Goal: Task Accomplishment & Management: Manage account settings

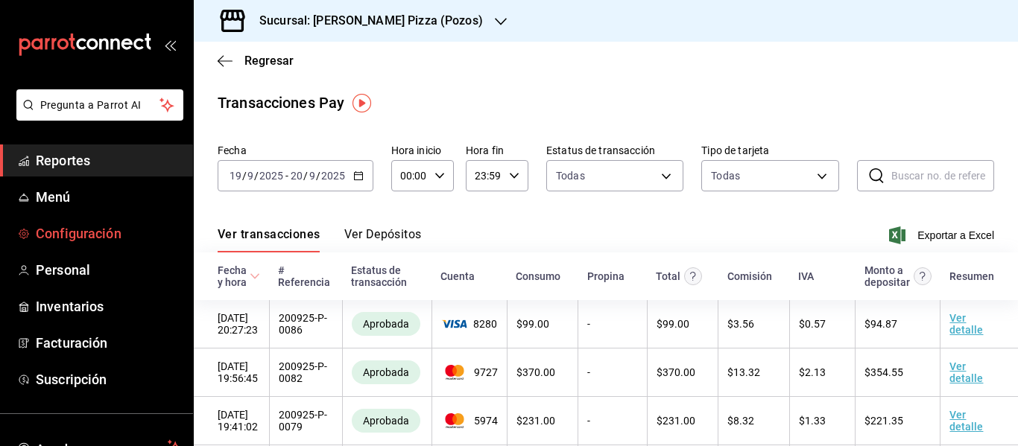
click at [82, 239] on span "Configuración" at bounding box center [108, 234] width 145 height 20
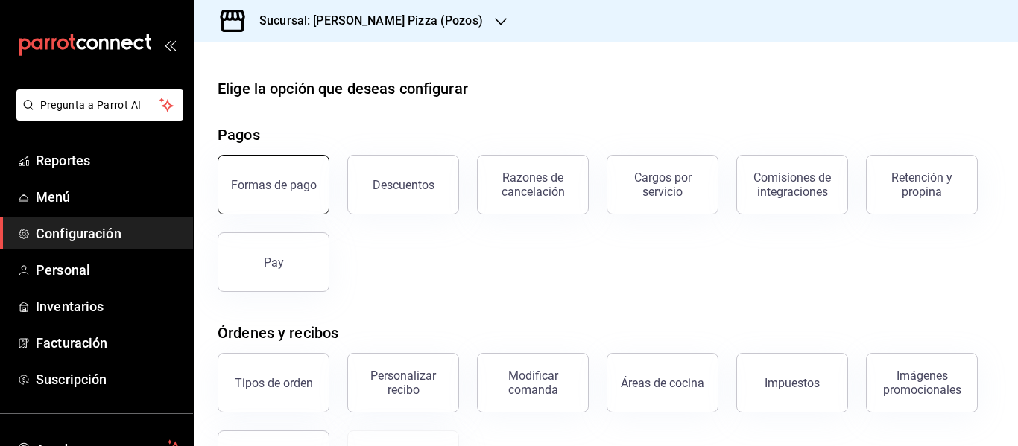
click at [305, 169] on button "Formas de pago" at bounding box center [274, 185] width 112 height 60
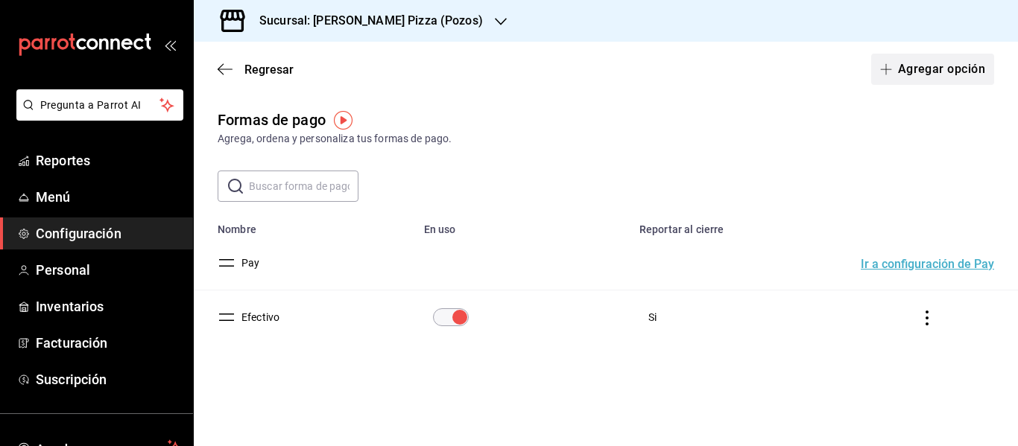
click at [893, 67] on span "button" at bounding box center [889, 69] width 18 height 12
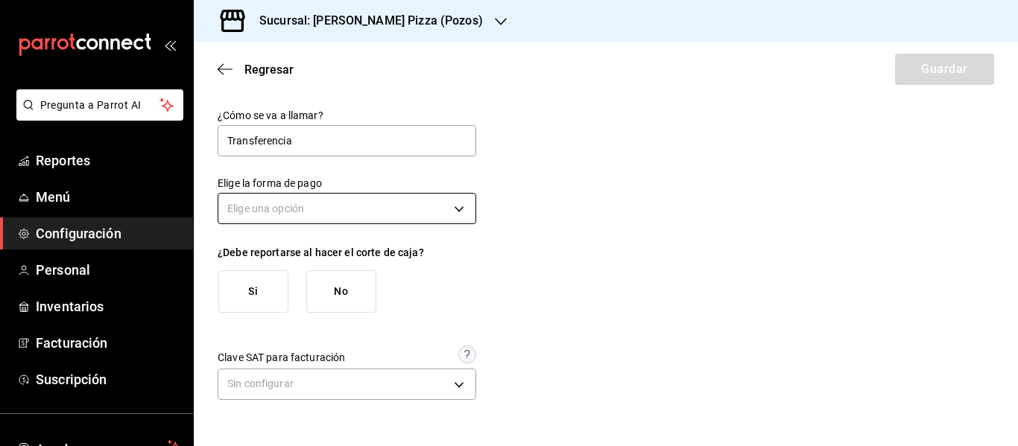
type input "Transferencia"
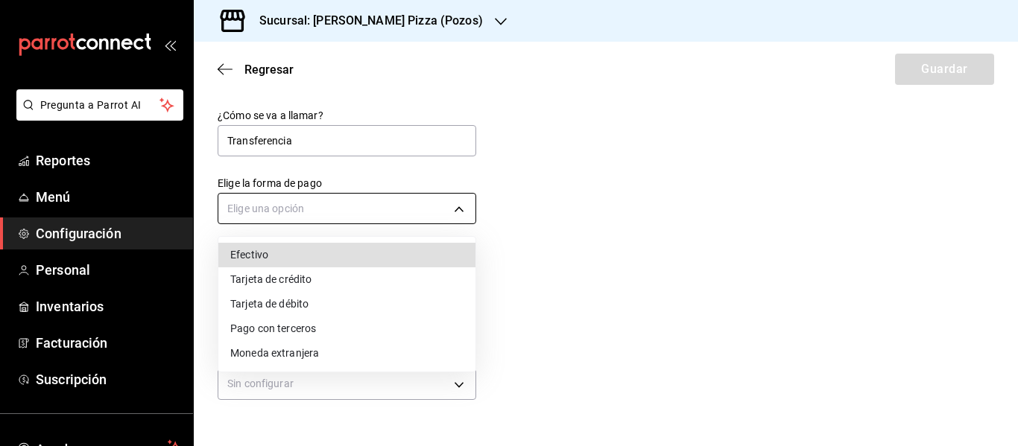
click at [380, 215] on body "Pregunta a Parrot AI Reportes Menú Configuración Personal Inventarios Facturaci…" at bounding box center [509, 223] width 1018 height 446
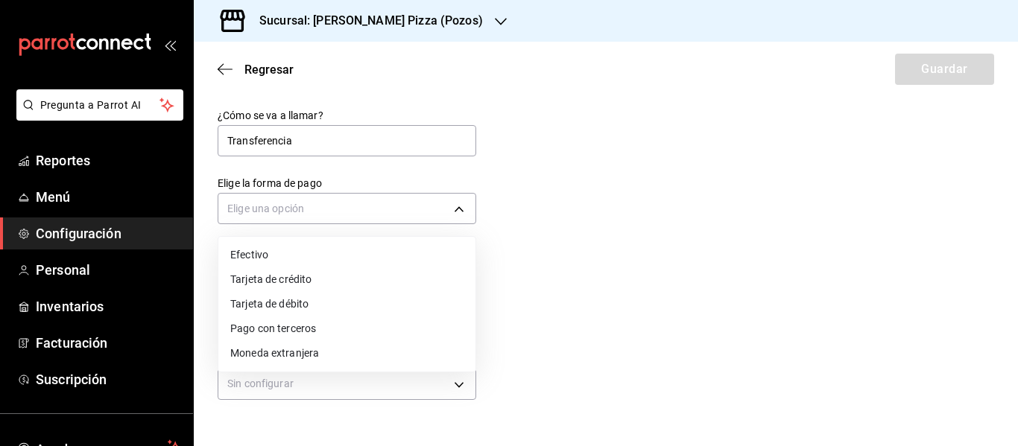
click at [376, 328] on li "Pago con terceros" at bounding box center [346, 329] width 257 height 25
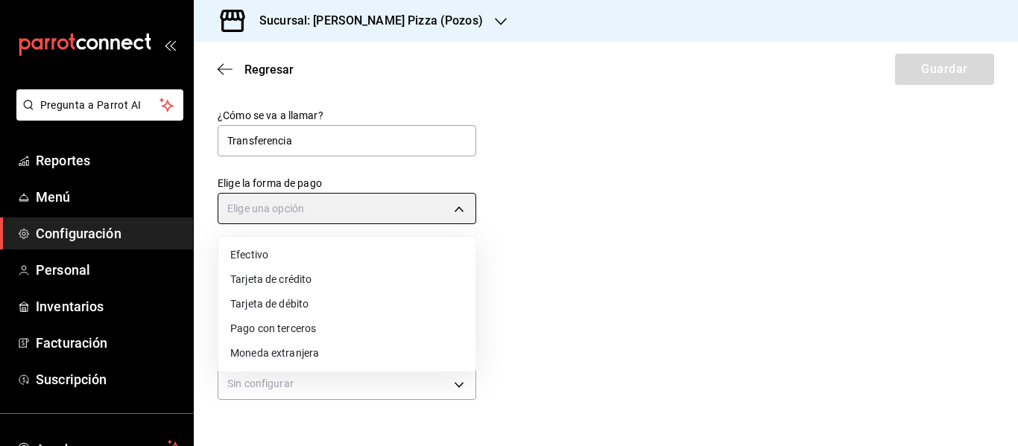
type input "THIRD_PARTY"
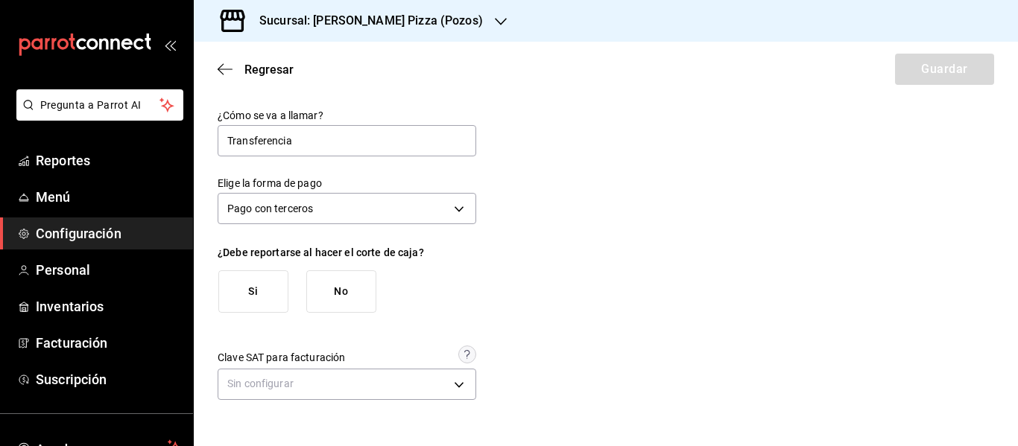
click at [240, 299] on button "Si" at bounding box center [253, 291] width 70 height 42
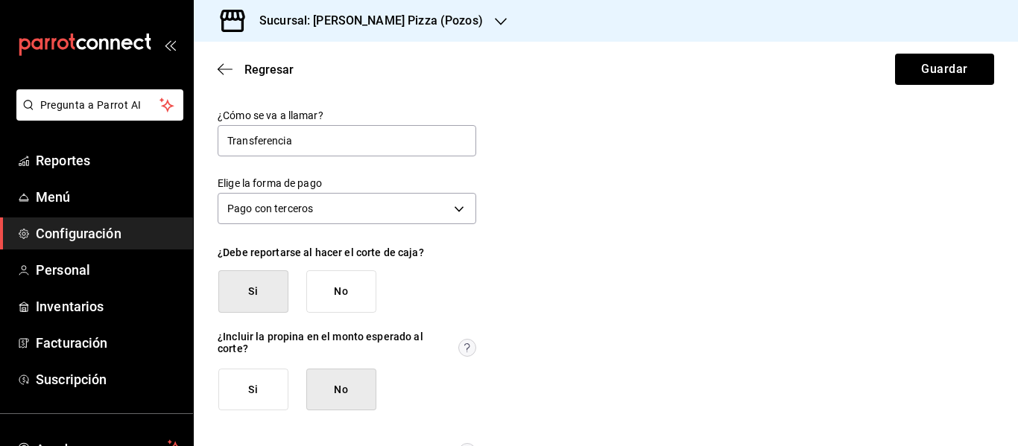
scroll to position [82, 0]
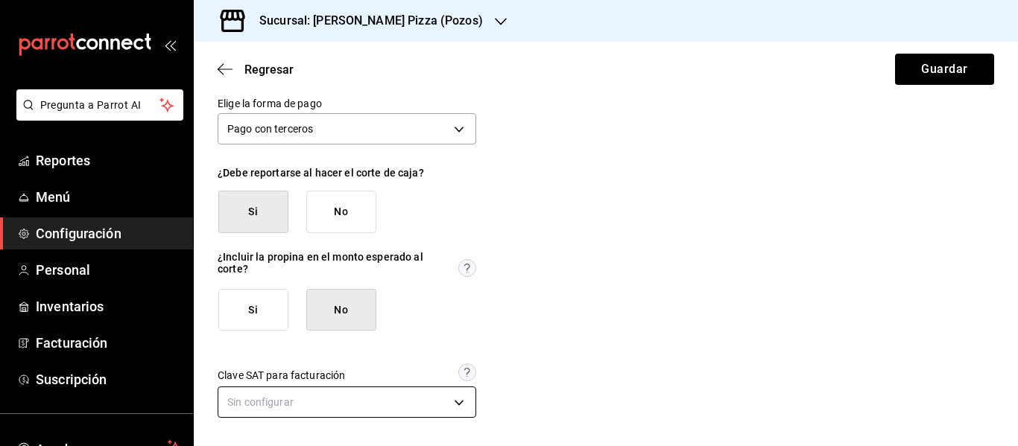
click at [390, 396] on body "Pregunta a Parrot AI Reportes Menú Configuración Personal Inventarios Facturaci…" at bounding box center [509, 223] width 1018 height 446
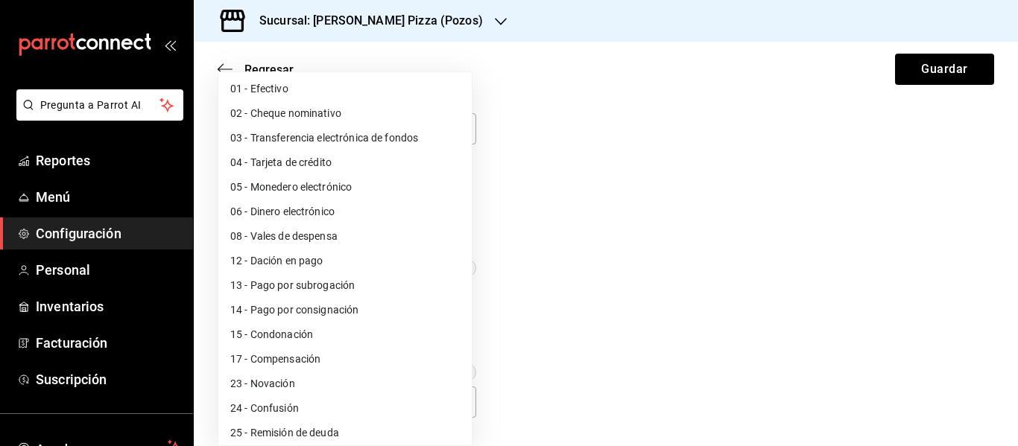
scroll to position [2, 0]
click at [405, 128] on li "03 - Transferencia electrónica de fondos" at bounding box center [344, 137] width 253 height 25
type input "03"
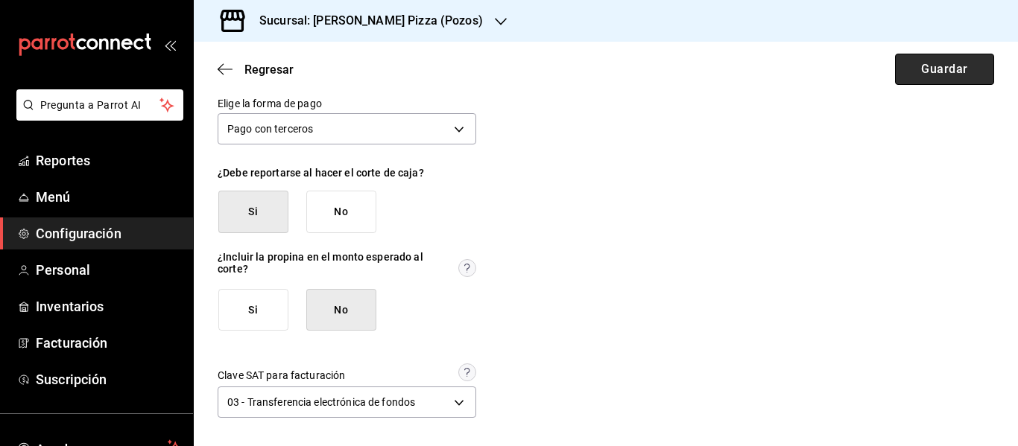
click at [941, 72] on button "Guardar" at bounding box center [944, 69] width 99 height 31
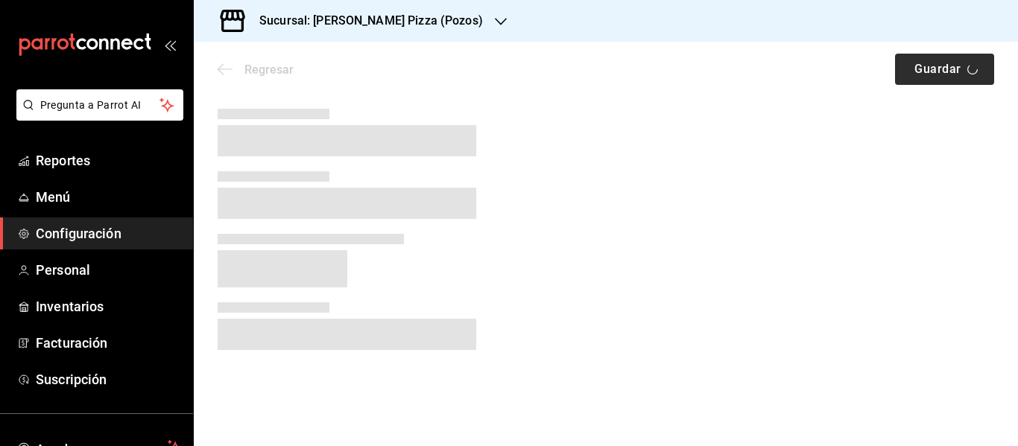
scroll to position [0, 0]
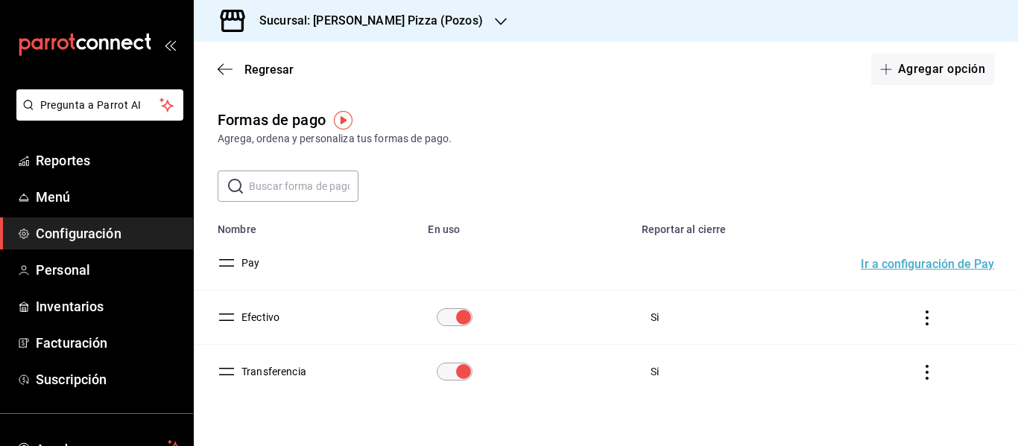
click at [919, 377] on icon "actions" at bounding box center [926, 372] width 15 height 15
click at [742, 402] on div at bounding box center [509, 223] width 1018 height 446
click at [270, 373] on button "Transferencia" at bounding box center [270, 371] width 71 height 15
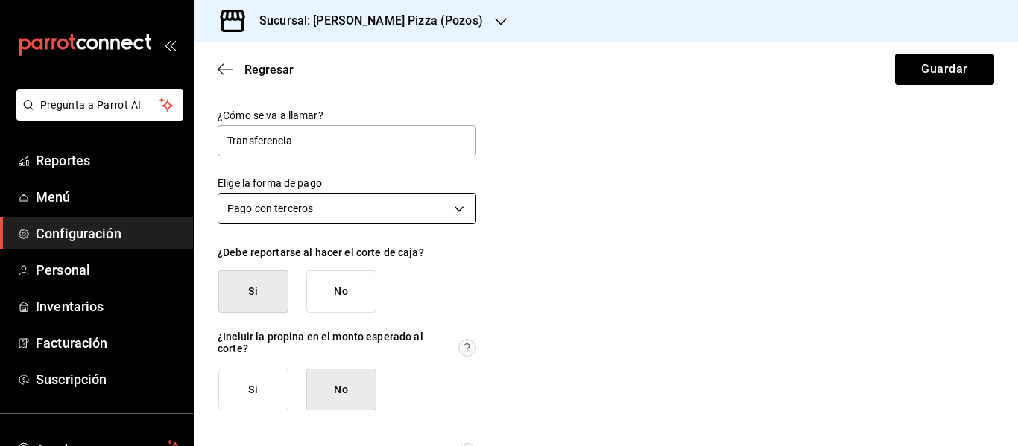
click at [460, 209] on body "Pregunta a Parrot AI Reportes Menú Configuración Personal Inventarios Facturaci…" at bounding box center [509, 223] width 1018 height 446
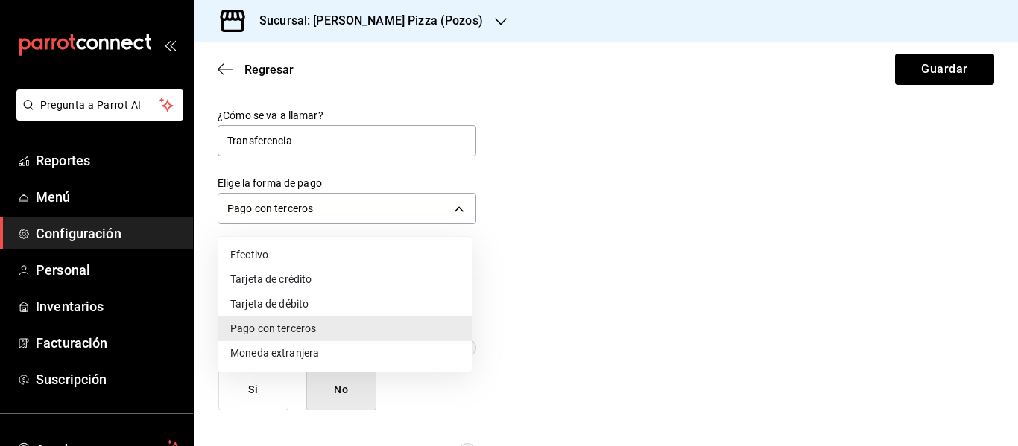
click at [716, 244] on div at bounding box center [509, 223] width 1018 height 446
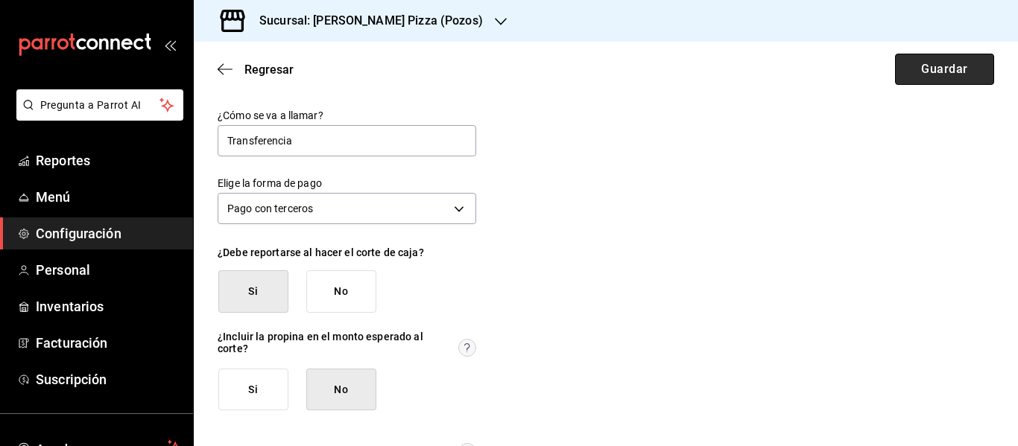
click at [939, 70] on button "Guardar" at bounding box center [944, 69] width 99 height 31
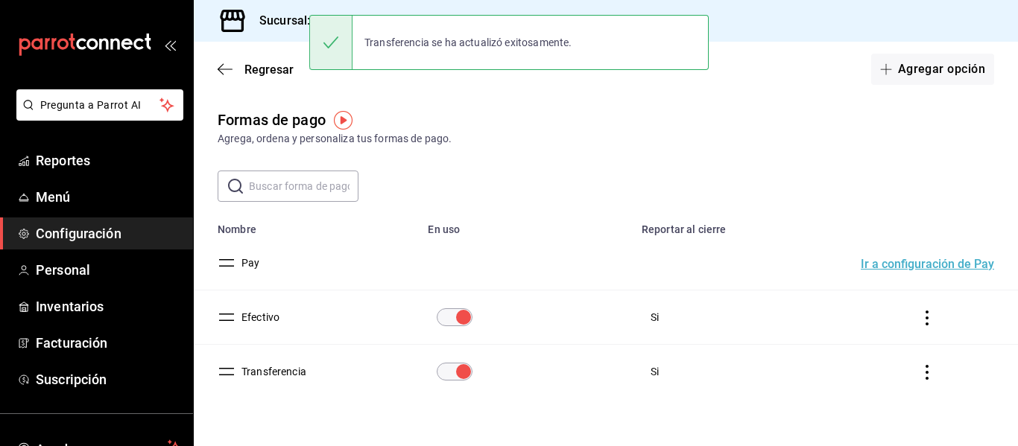
click at [276, 21] on h3 "Sucursal: [PERSON_NAME] Pizza (Pozos)" at bounding box center [364, 21] width 235 height 18
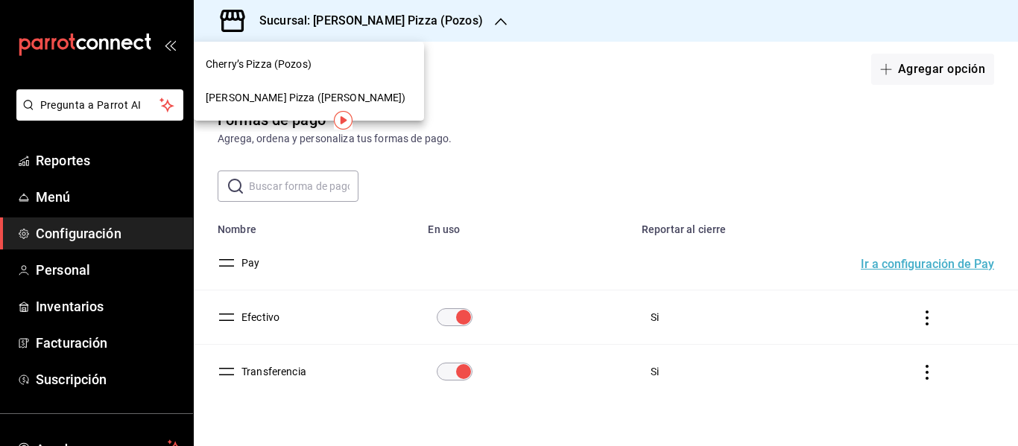
click at [265, 104] on span "[PERSON_NAME] Pizza ([PERSON_NAME])" at bounding box center [306, 98] width 200 height 16
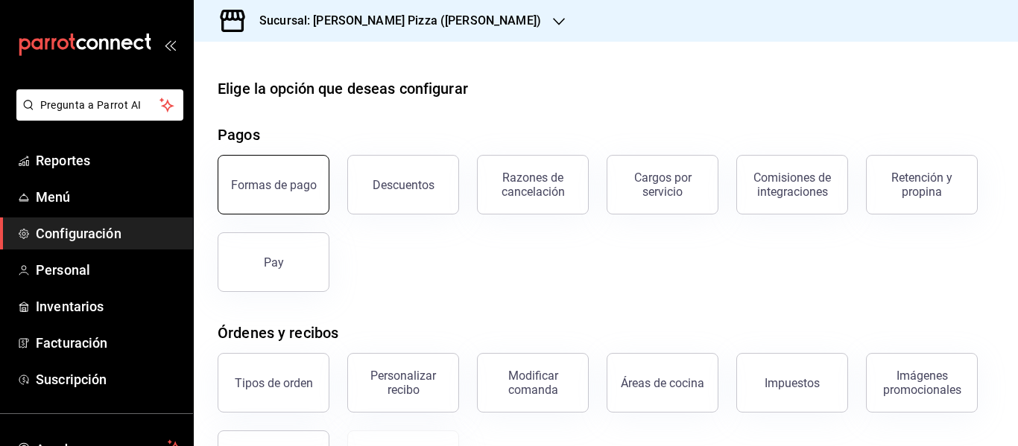
click at [300, 194] on button "Formas de pago" at bounding box center [274, 185] width 112 height 60
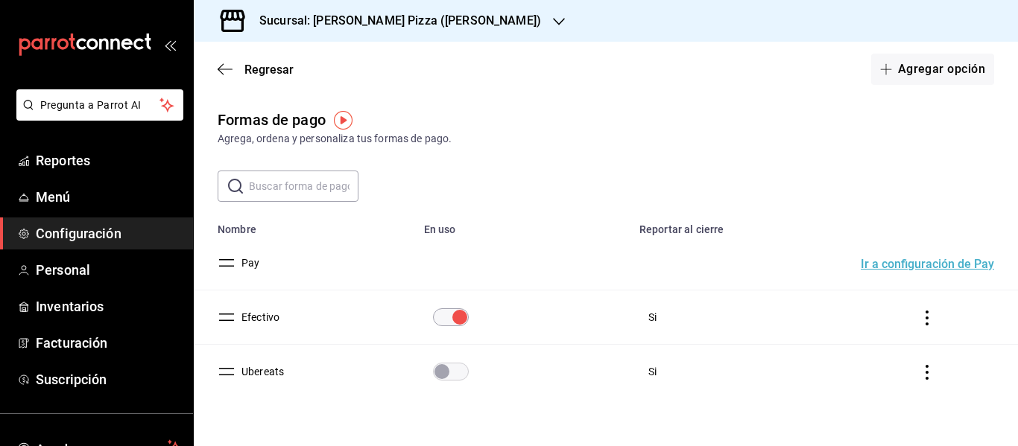
click at [919, 375] on icon "actions" at bounding box center [926, 372] width 15 height 15
click at [862, 396] on span "Eliminar" at bounding box center [862, 393] width 38 height 12
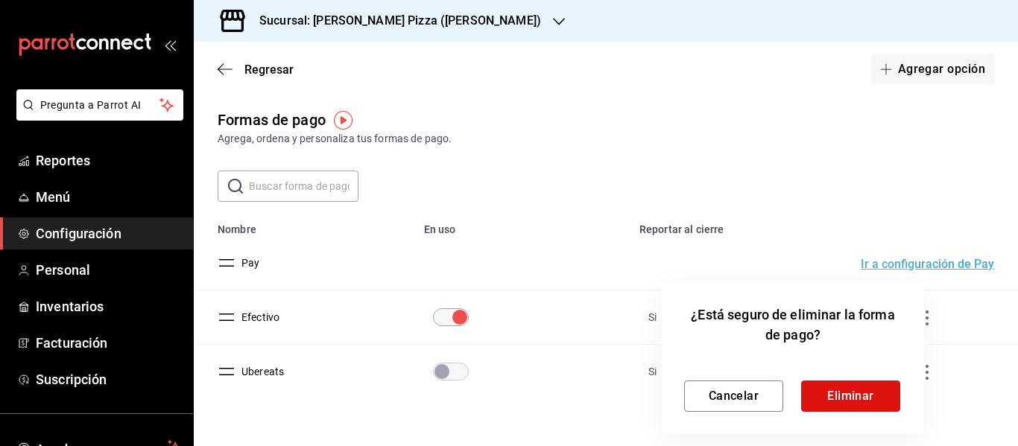
click at [862, 396] on button "Eliminar" at bounding box center [850, 396] width 99 height 31
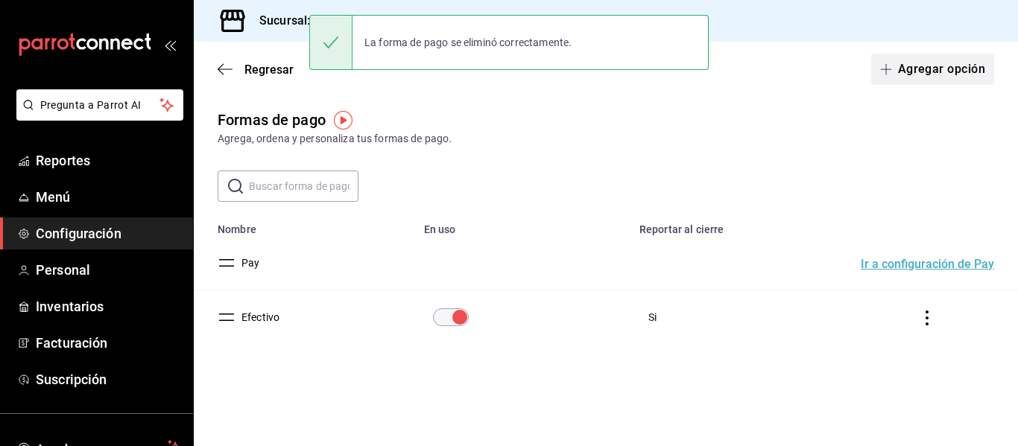
click at [881, 70] on icon "button" at bounding box center [886, 69] width 12 height 12
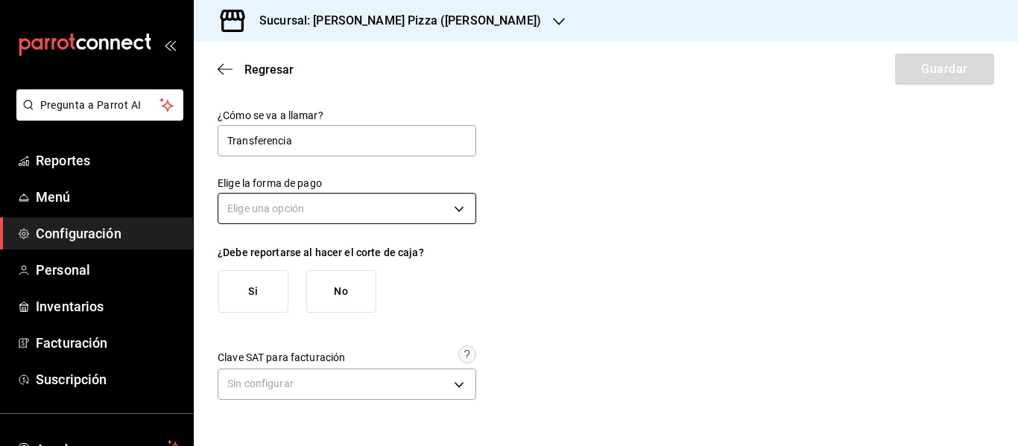
type input "Transferencia"
click at [266, 223] on body "Pregunta a Parrot AI Reportes Menú Configuración Personal Inventarios Facturaci…" at bounding box center [509, 223] width 1018 height 446
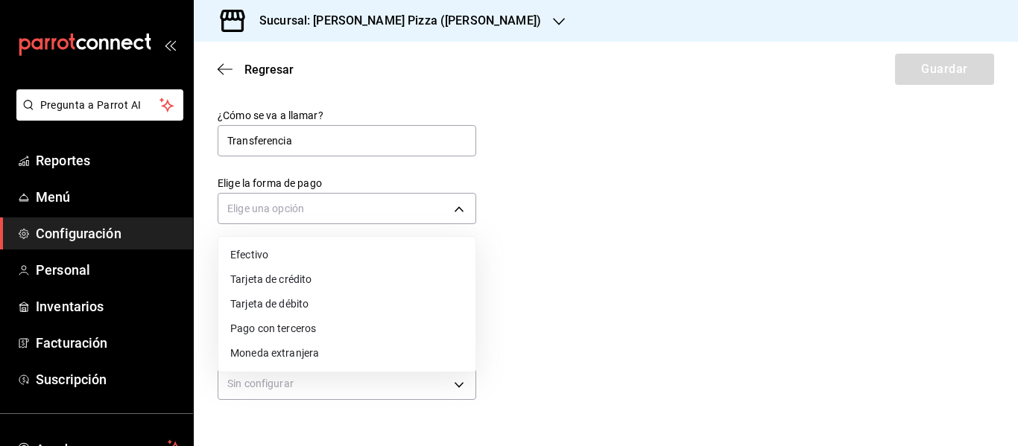
click at [281, 326] on li "Pago con terceros" at bounding box center [346, 329] width 257 height 25
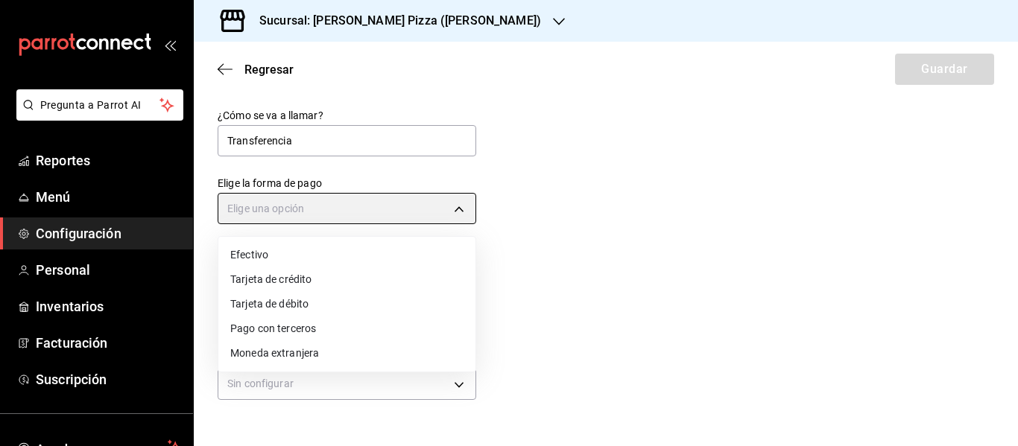
type input "THIRD_PARTY"
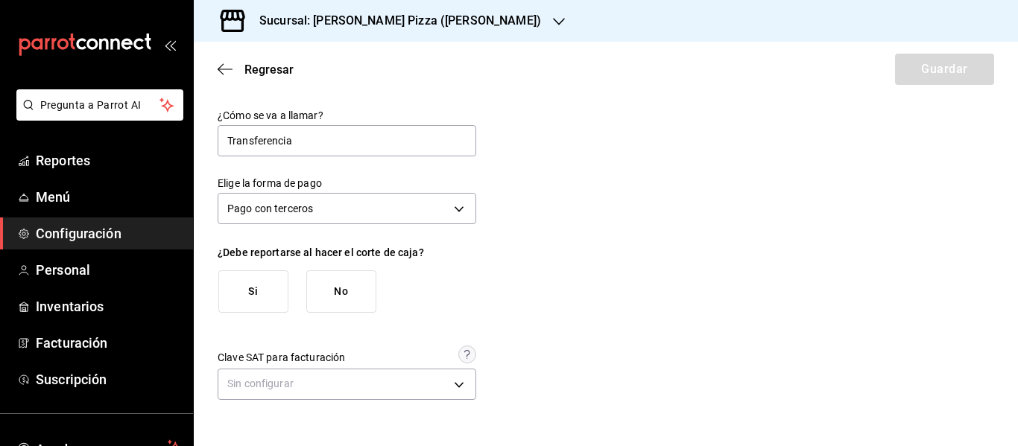
click at [264, 307] on button "Si" at bounding box center [253, 291] width 70 height 42
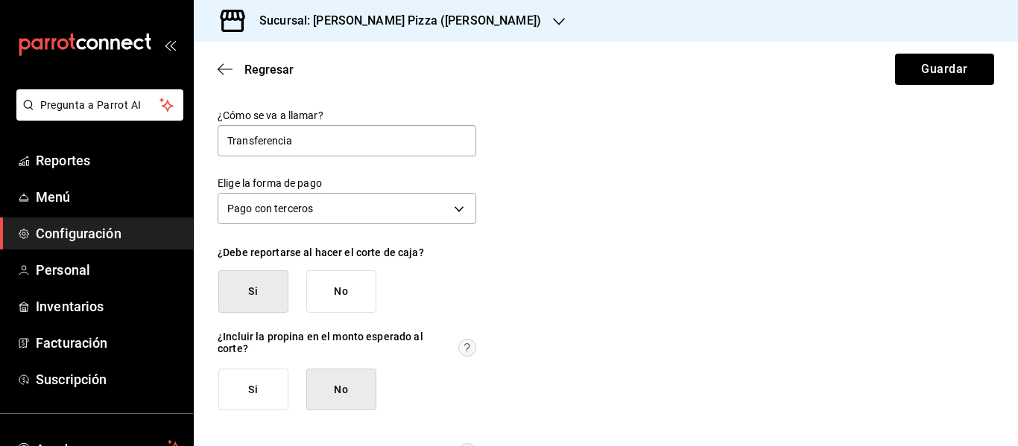
click at [343, 387] on button "No" at bounding box center [341, 390] width 70 height 42
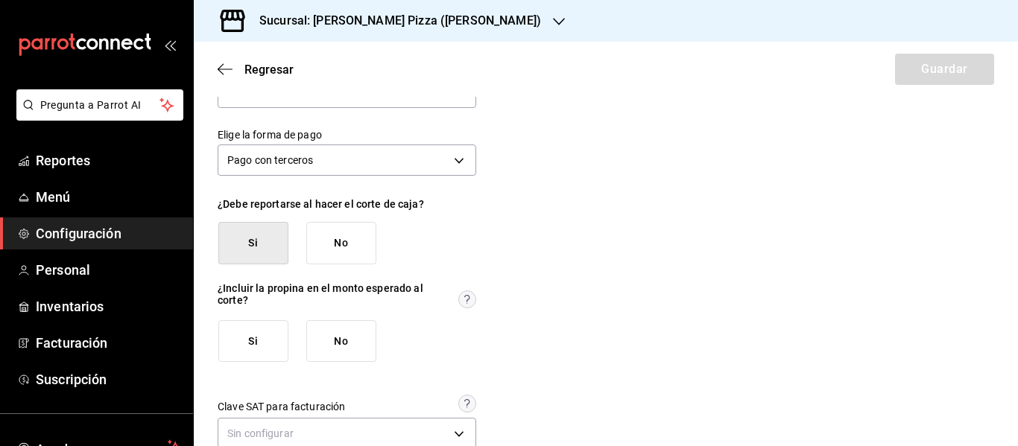
scroll to position [82, 0]
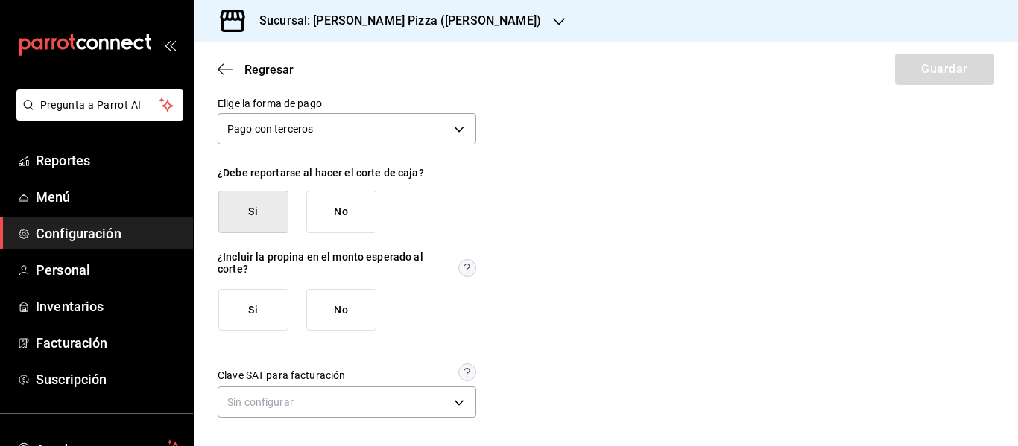
click at [357, 323] on button "No" at bounding box center [341, 310] width 70 height 42
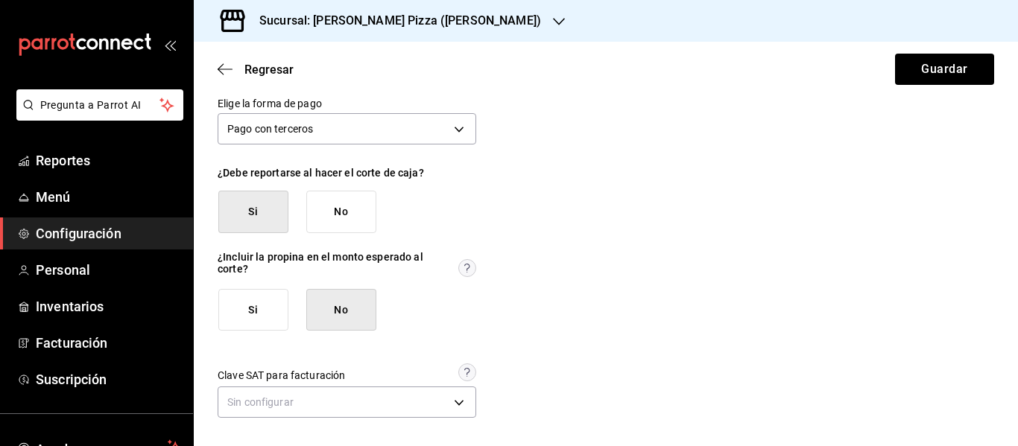
click at [357, 323] on button "No" at bounding box center [341, 310] width 70 height 42
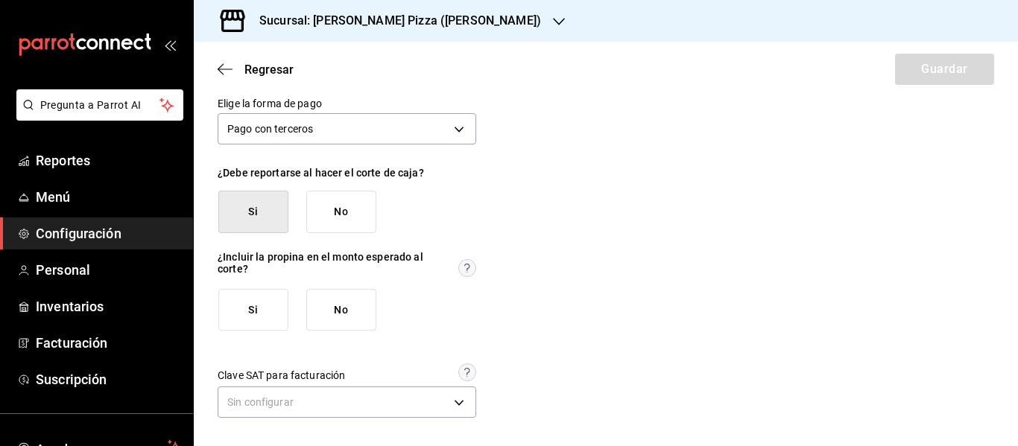
click at [343, 319] on button "No" at bounding box center [341, 310] width 70 height 42
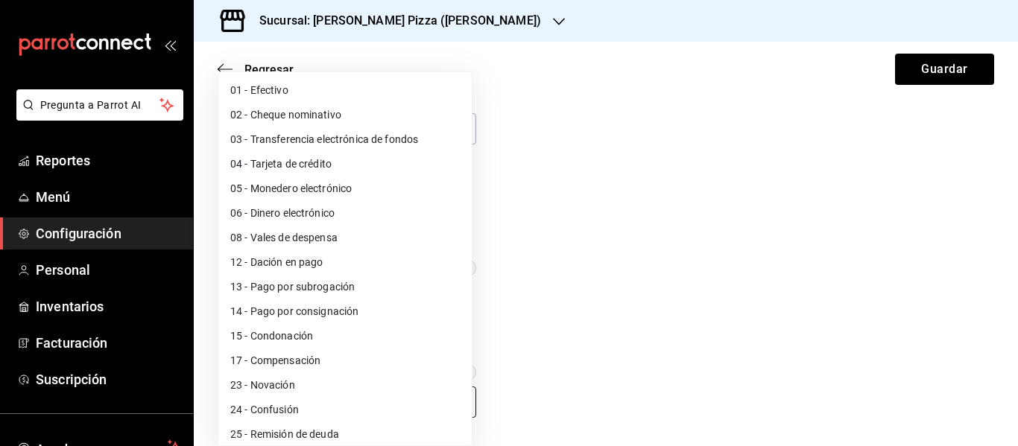
click at [446, 393] on body "Pregunta a Parrot AI Reportes Menú Configuración Personal Inventarios Facturaci…" at bounding box center [509, 223] width 1018 height 446
click at [383, 136] on li "03 - Transferencia electrónica de fondos" at bounding box center [344, 139] width 253 height 25
type input "03"
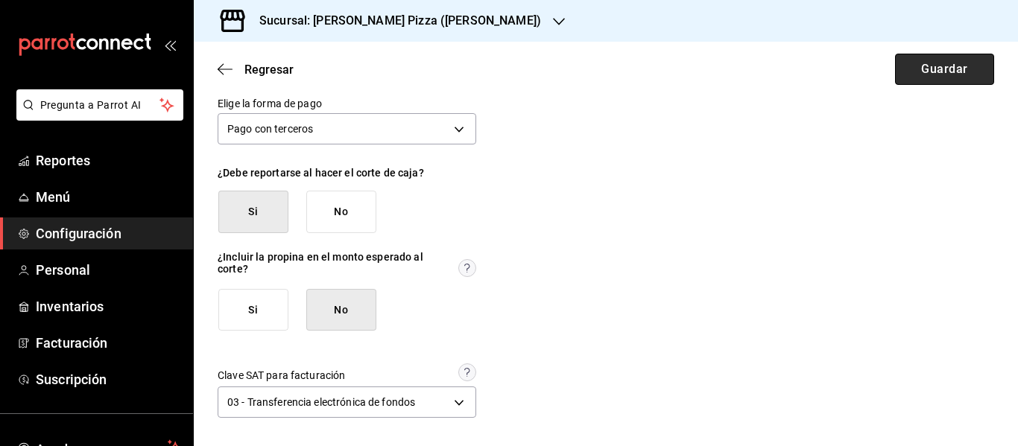
click at [932, 60] on button "Guardar" at bounding box center [944, 69] width 99 height 31
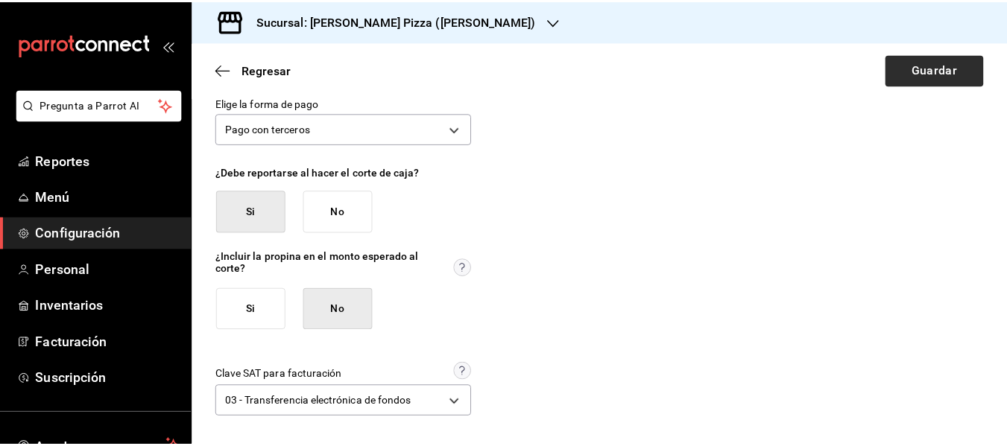
scroll to position [0, 0]
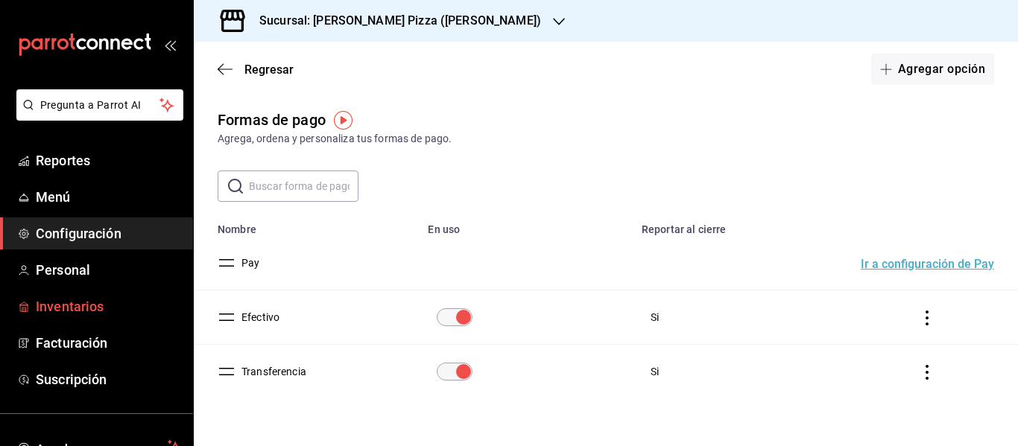
click at [80, 304] on span "Inventarios" at bounding box center [108, 307] width 145 height 20
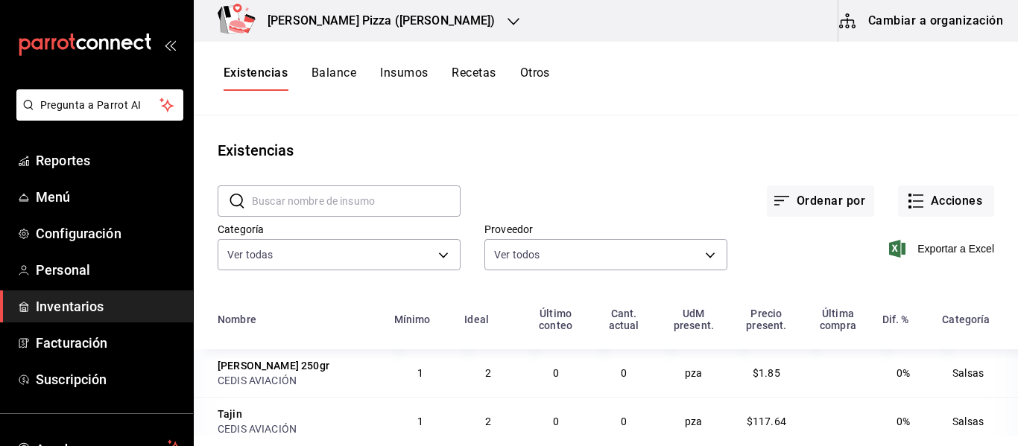
click at [957, 28] on button "Cambiar a organización" at bounding box center [922, 21] width 168 height 42
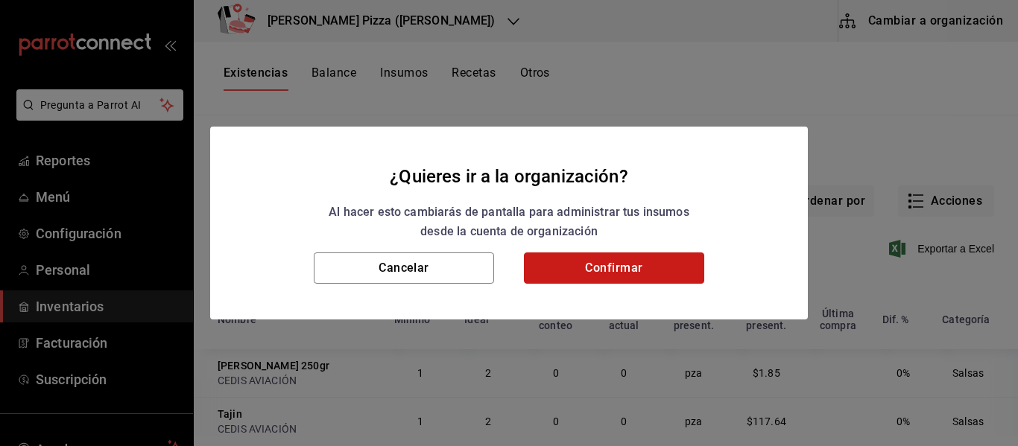
click at [666, 283] on button "Confirmar" at bounding box center [614, 268] width 180 height 31
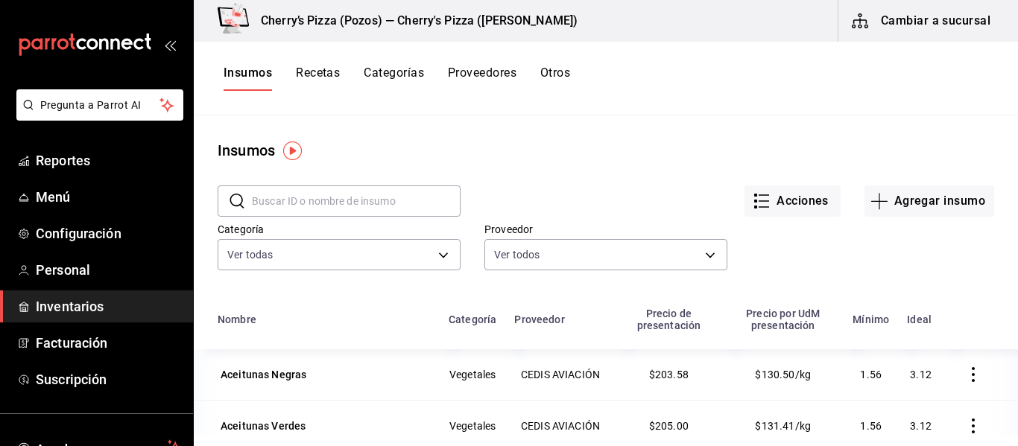
click at [385, 197] on input "text" at bounding box center [356, 201] width 209 height 30
click at [385, 197] on input "c" at bounding box center [356, 201] width 209 height 30
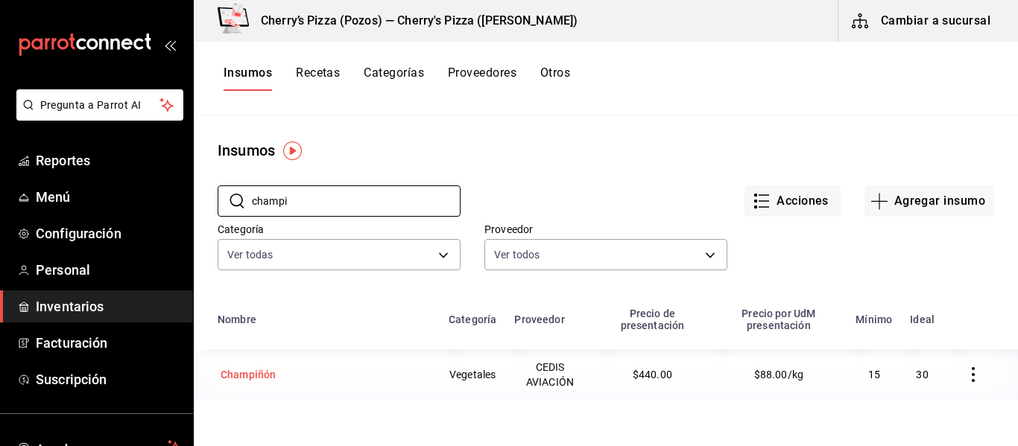
type input "champi"
click at [247, 374] on div "Champiñón" at bounding box center [248, 374] width 55 height 15
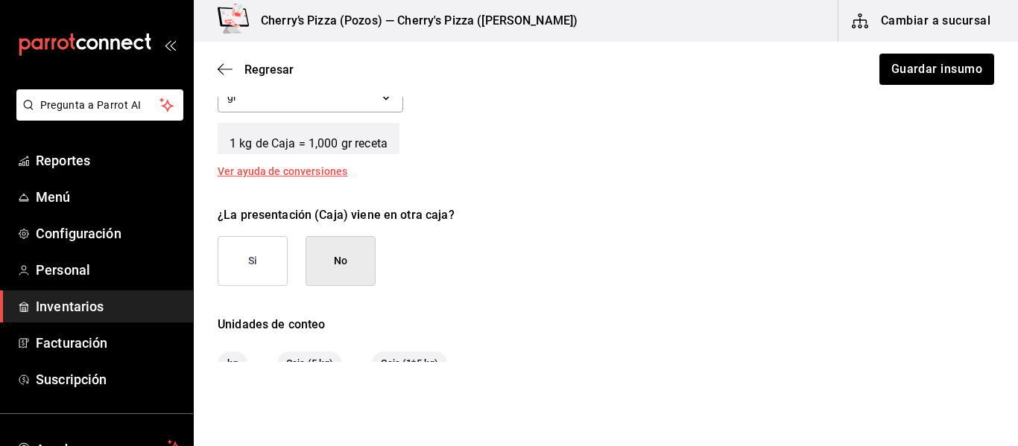
scroll to position [723, 0]
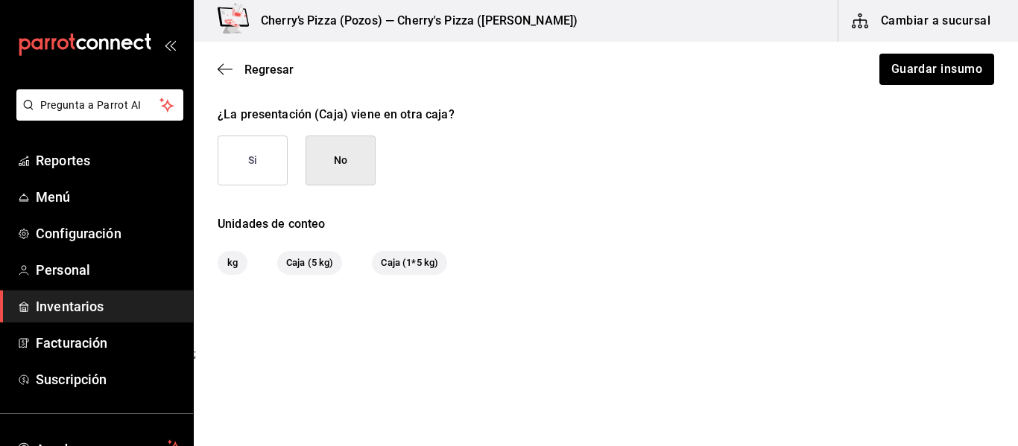
click at [215, 69] on div "Regresar Guardar insumo" at bounding box center [606, 69] width 824 height 55
click at [232, 63] on icon "button" at bounding box center [225, 69] width 15 height 13
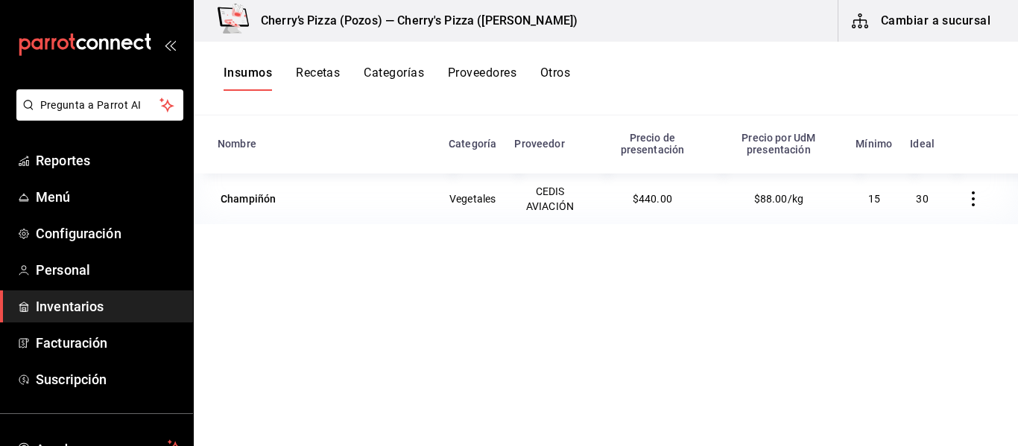
scroll to position [183, 0]
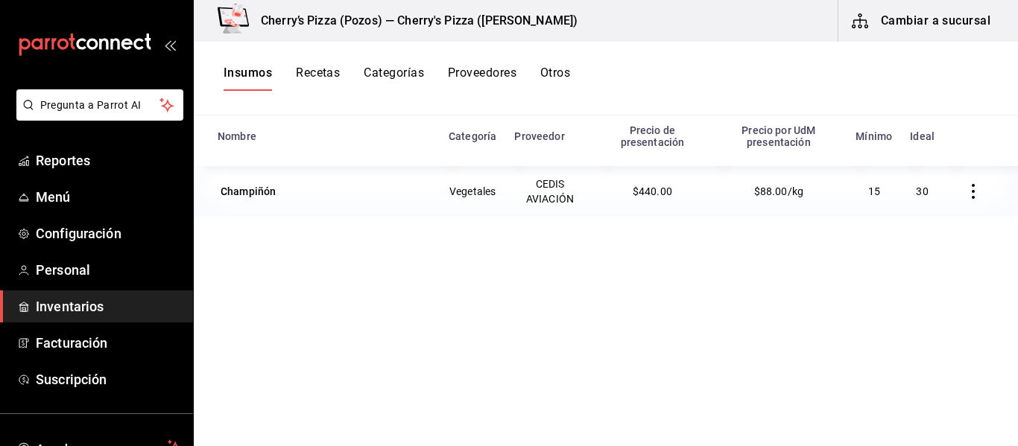
click at [319, 67] on button "Recetas" at bounding box center [318, 78] width 44 height 25
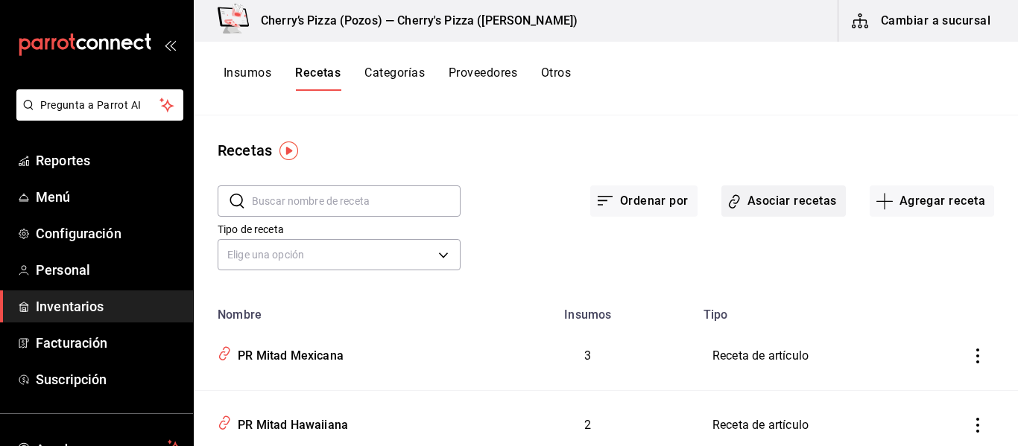
click at [814, 195] on button "Asociar recetas" at bounding box center [783, 201] width 124 height 31
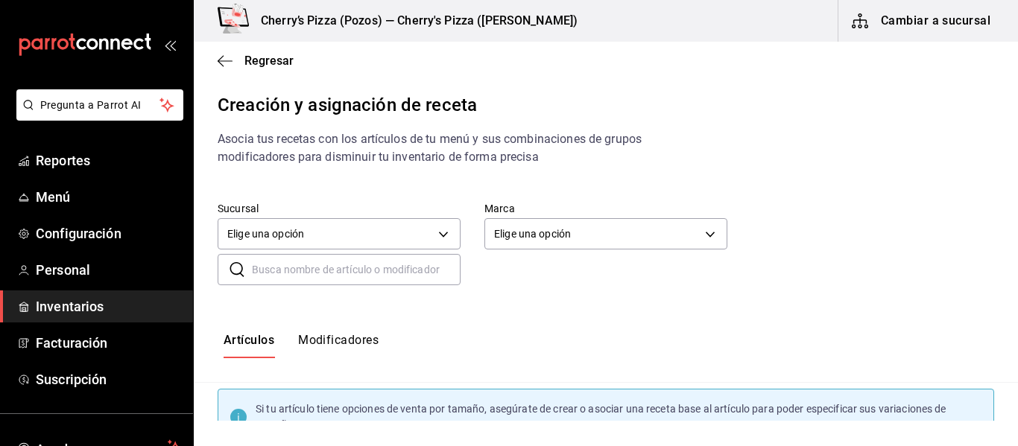
click at [401, 271] on input "text" at bounding box center [356, 270] width 209 height 30
type input "champi"
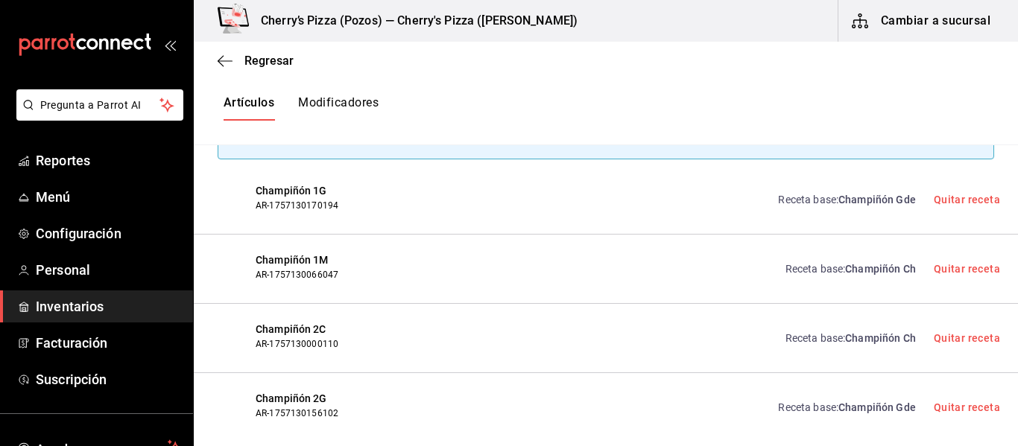
scroll to position [300, 0]
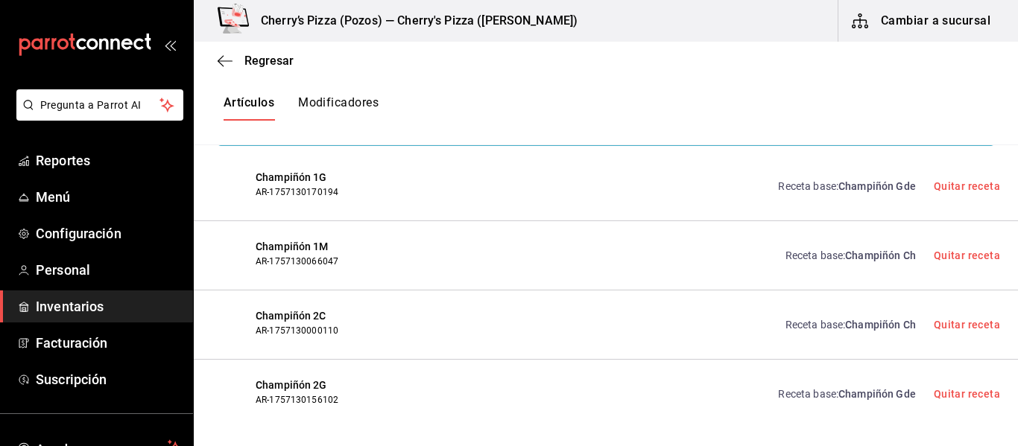
click at [876, 191] on span "Champiñón Gde" at bounding box center [876, 186] width 77 height 12
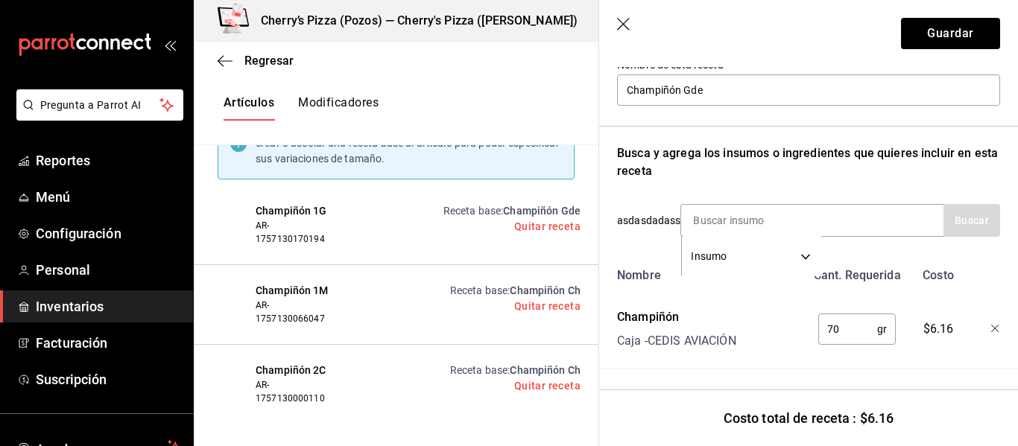
scroll to position [178, 0]
click at [626, 22] on icon "button" at bounding box center [624, 25] width 15 height 15
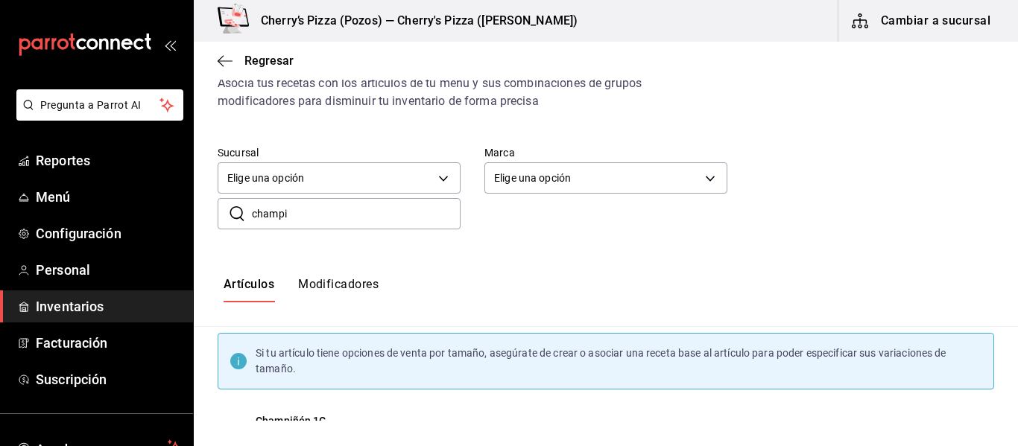
scroll to position [0, 0]
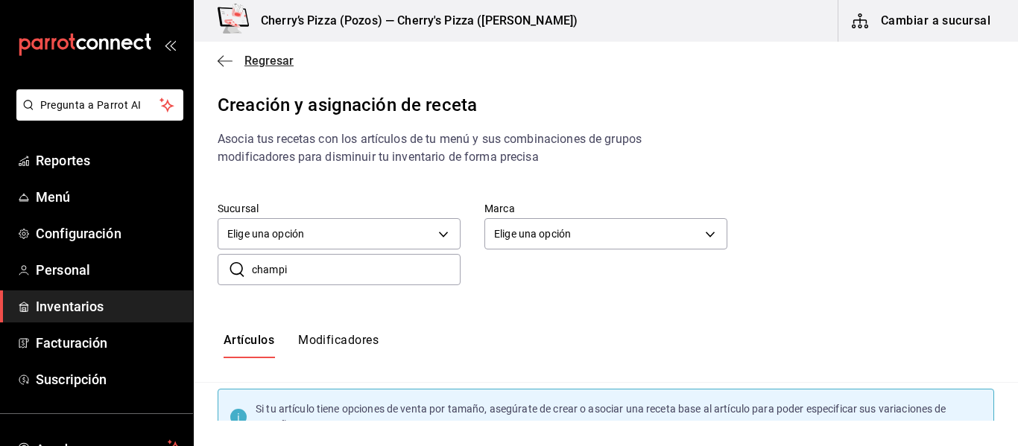
click at [222, 59] on icon "button" at bounding box center [225, 60] width 15 height 13
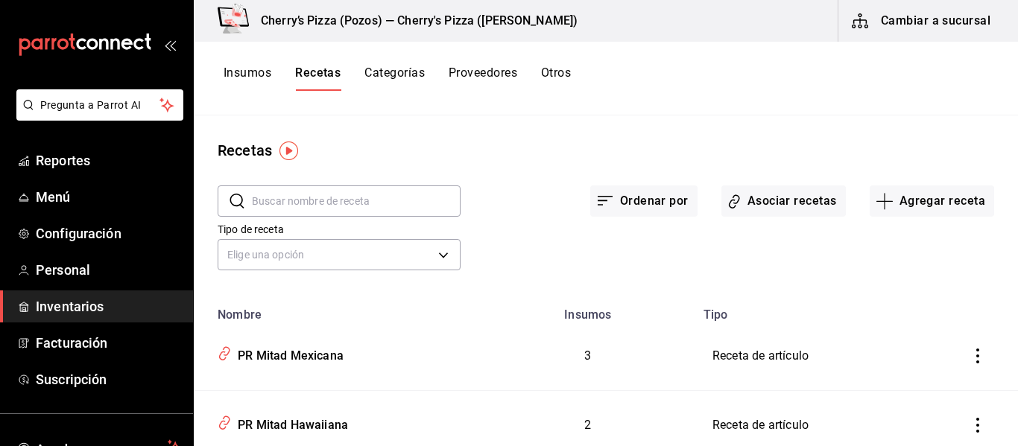
click at [251, 72] on button "Insumos" at bounding box center [248, 78] width 48 height 25
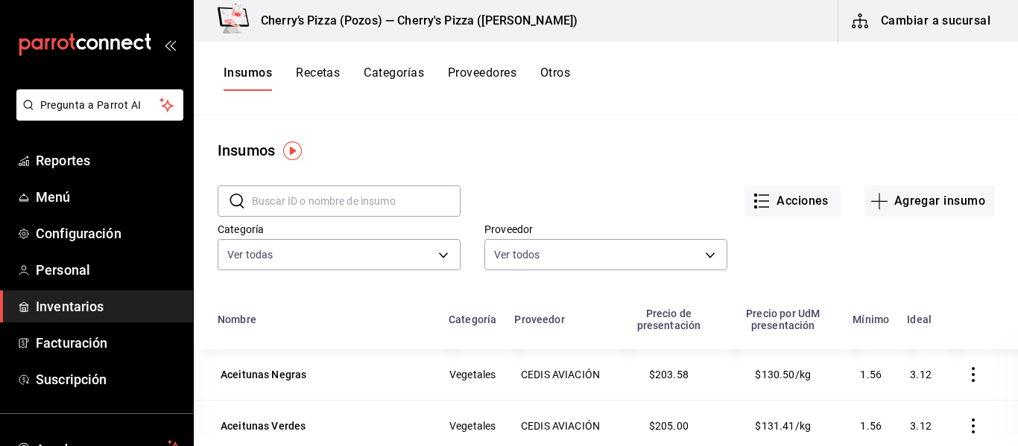
click at [923, 27] on button "Cambiar a sucursal" at bounding box center [922, 21] width 168 height 42
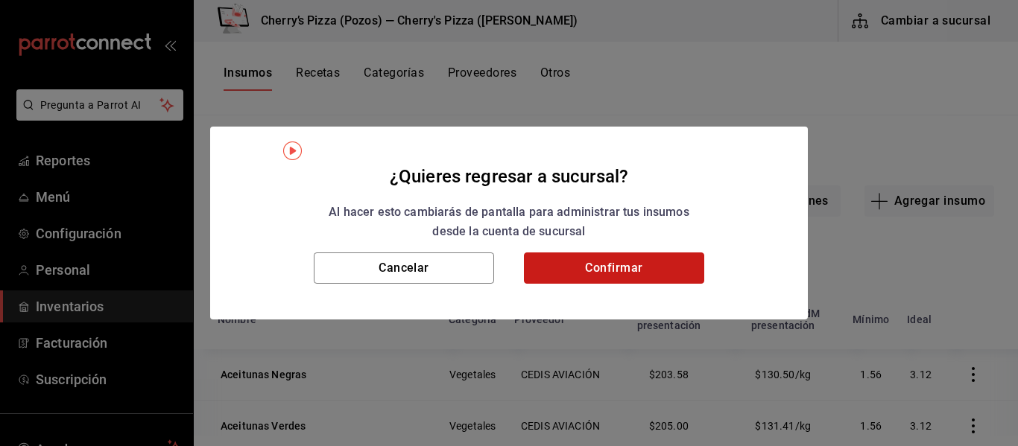
click at [635, 276] on button "Confirmar" at bounding box center [614, 268] width 180 height 31
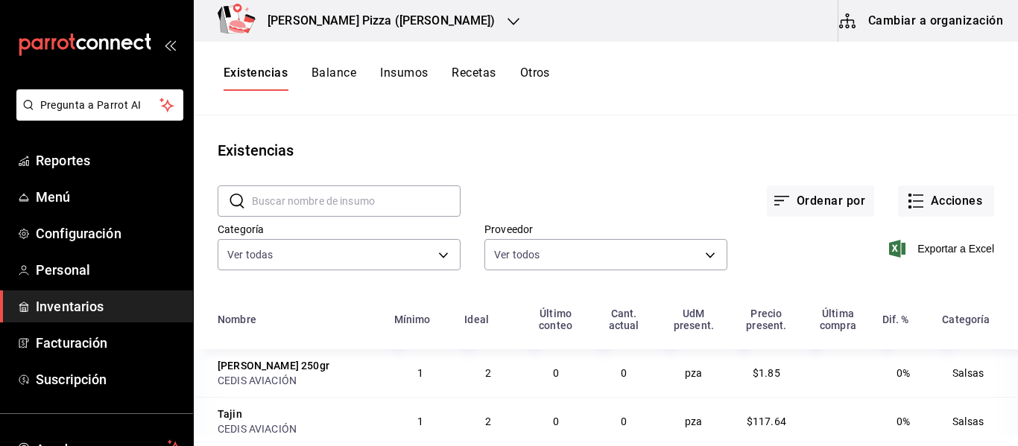
click at [364, 208] on input "text" at bounding box center [356, 201] width 209 height 30
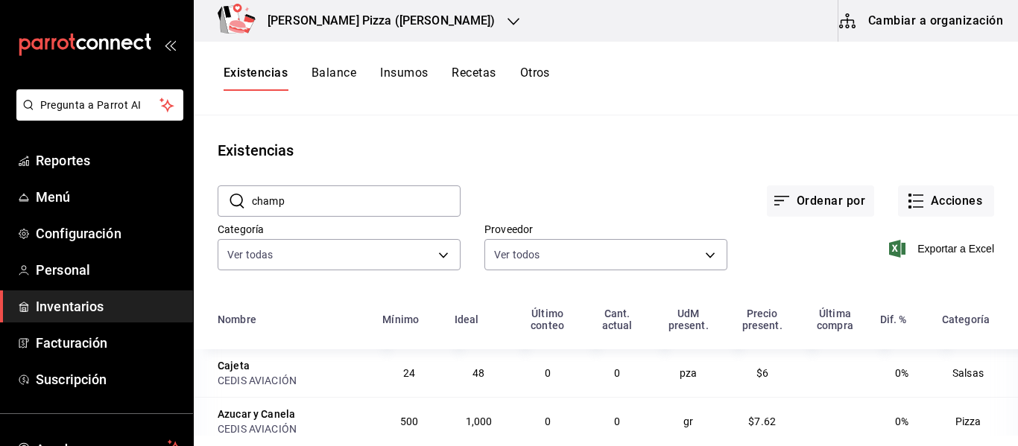
type input "champ"
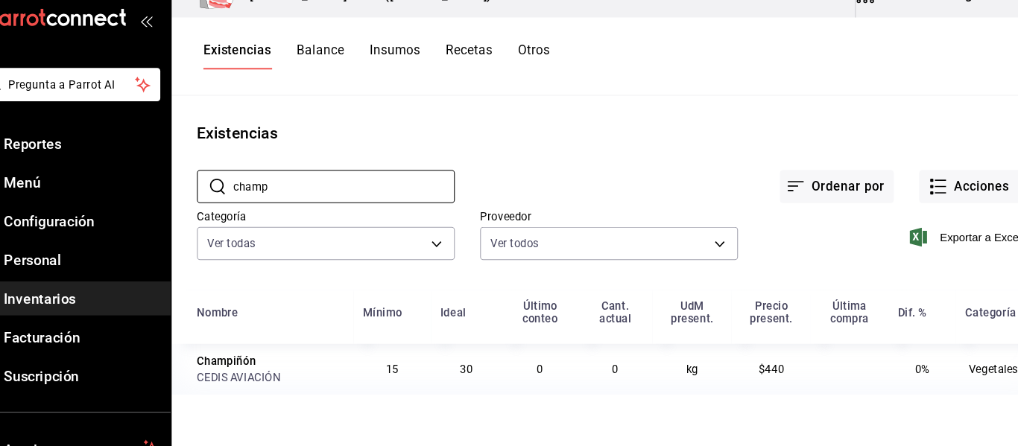
click at [374, 29] on h3 "[PERSON_NAME] Pizza ([PERSON_NAME])" at bounding box center [376, 21] width 240 height 18
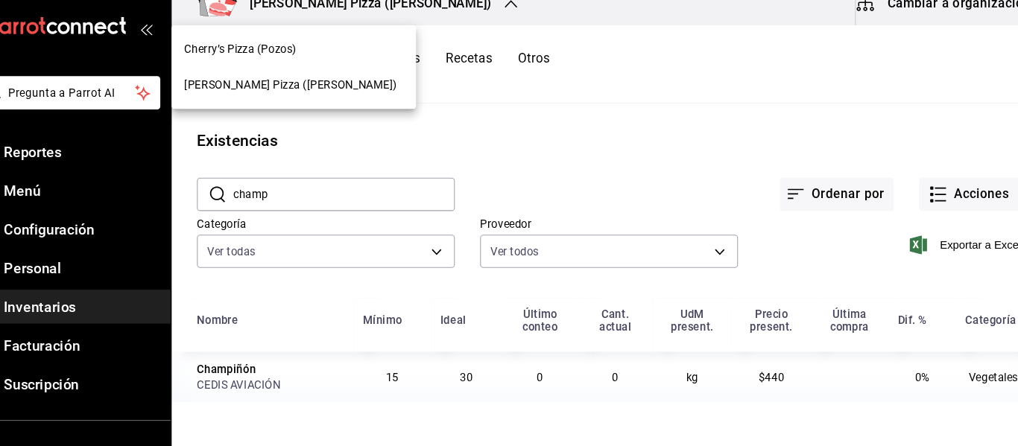
click at [332, 72] on div "Cherry’s Pizza (Pozos)" at bounding box center [309, 65] width 206 height 16
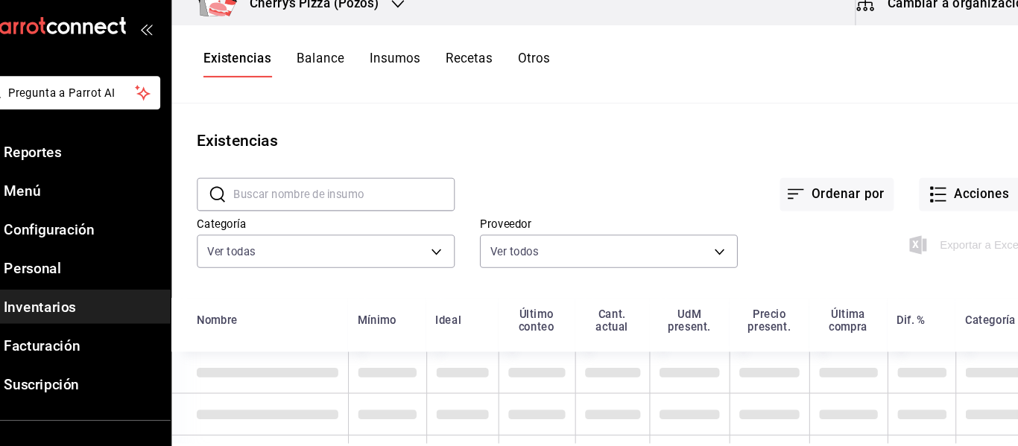
click at [369, 196] on input "text" at bounding box center [356, 201] width 209 height 30
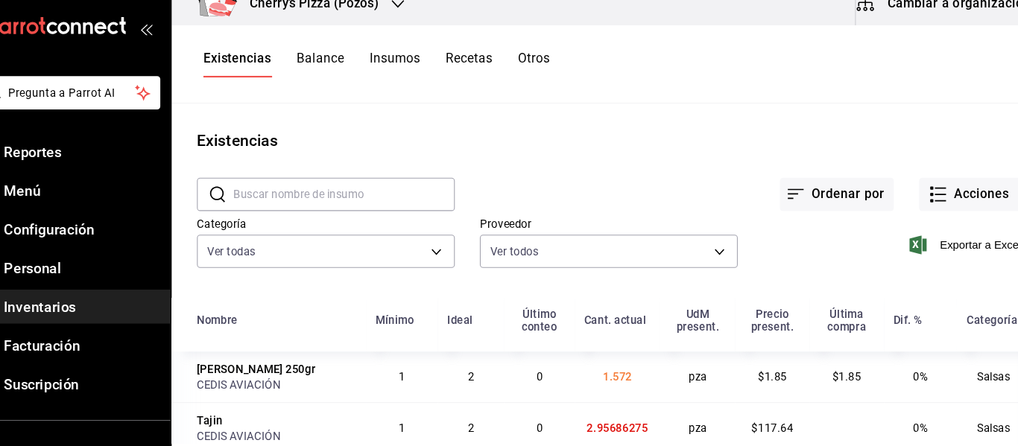
click at [369, 196] on input "text" at bounding box center [356, 201] width 209 height 30
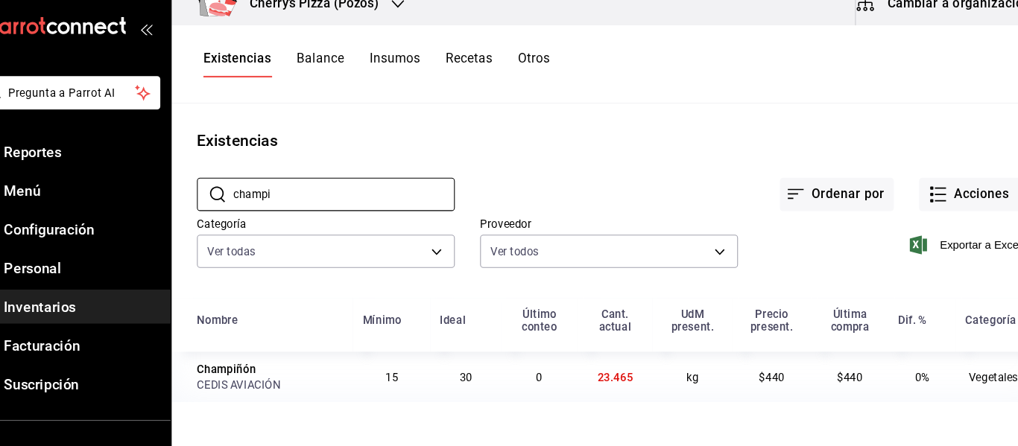
type input "champi"
click at [920, 205] on icon "button" at bounding box center [916, 201] width 18 height 18
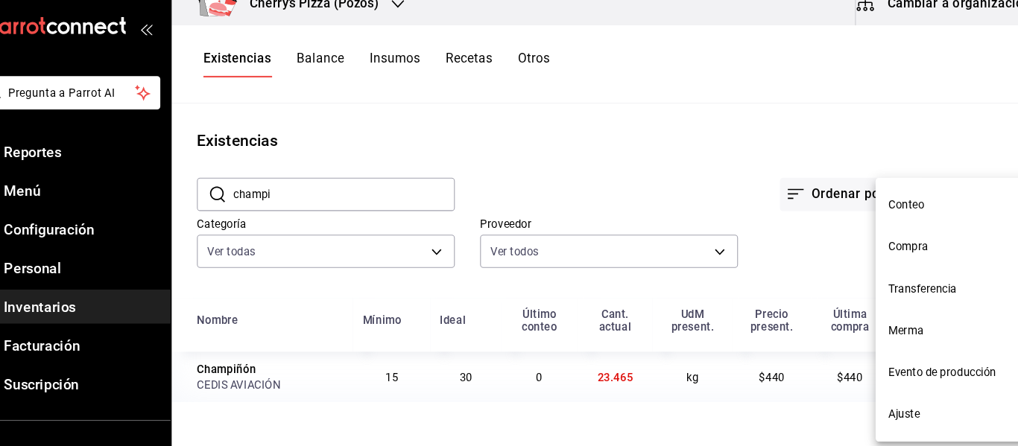
click at [532, 71] on div at bounding box center [509, 223] width 1018 height 446
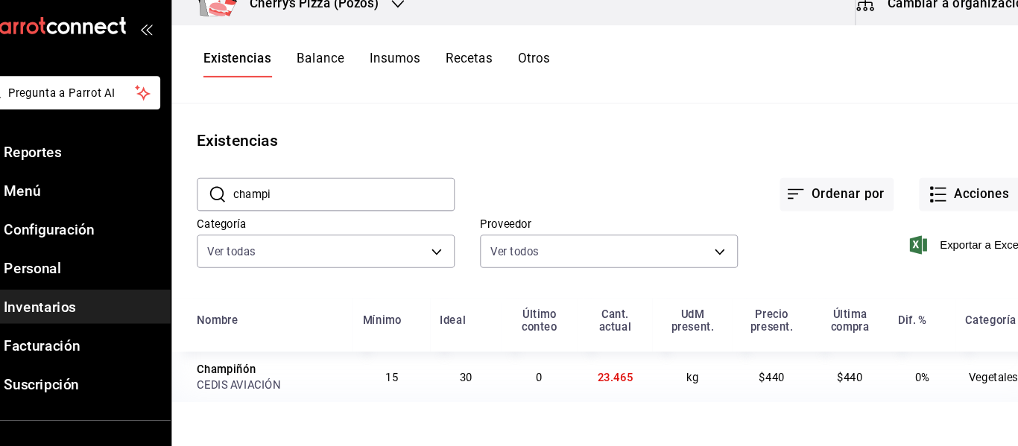
click at [532, 71] on button "Otros" at bounding box center [535, 78] width 30 height 25
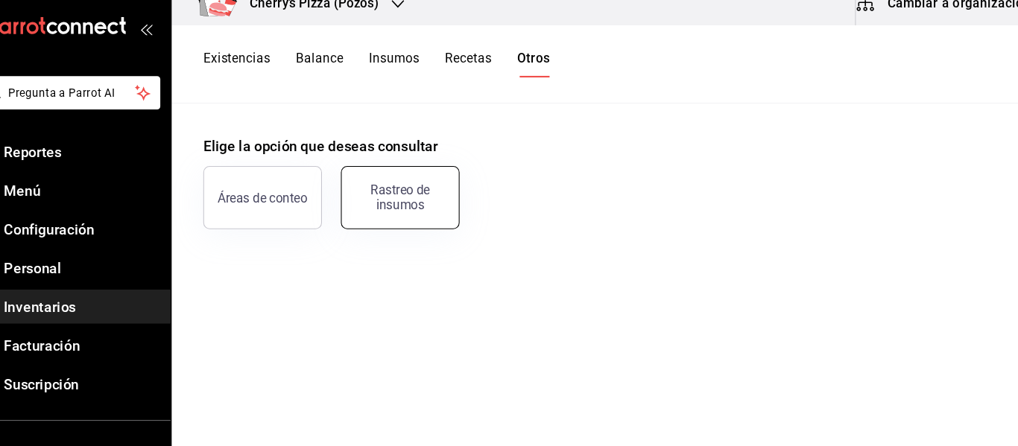
click at [437, 226] on button "Rastreo de insumos" at bounding box center [409, 204] width 112 height 60
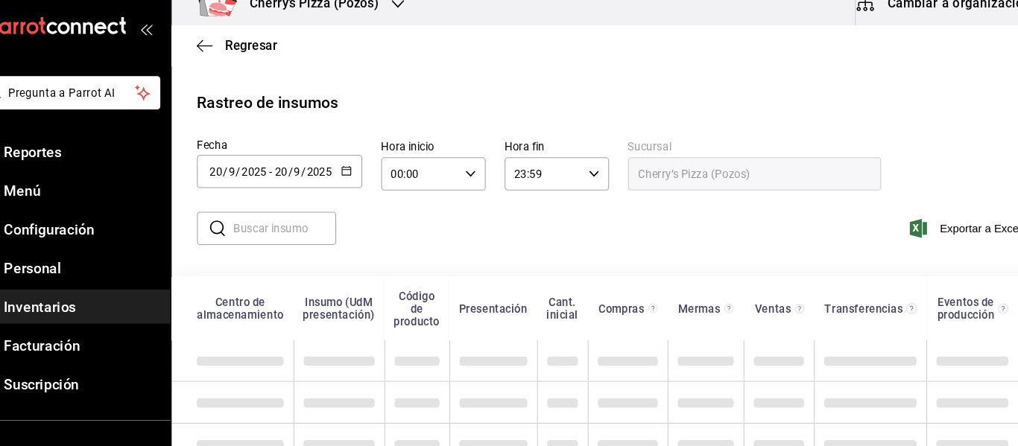
click at [323, 180] on input "2025" at bounding box center [332, 180] width 25 height 12
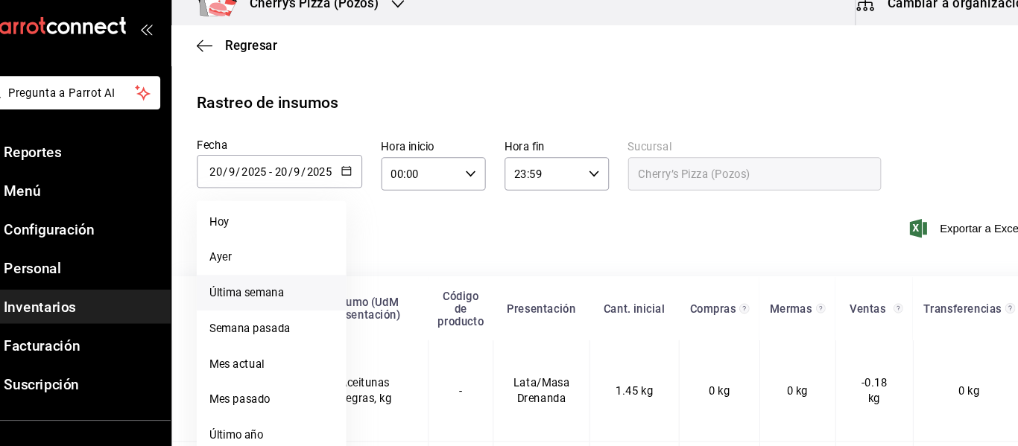
click at [288, 286] on li "Última semana" at bounding box center [288, 294] width 141 height 34
type input "2025-09-14"
type input "14"
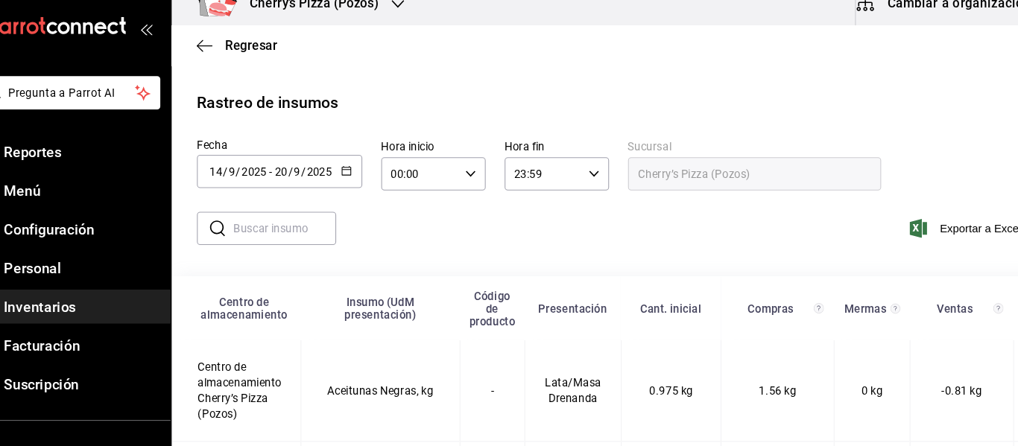
click at [339, 180] on input "2025" at bounding box center [332, 180] width 25 height 12
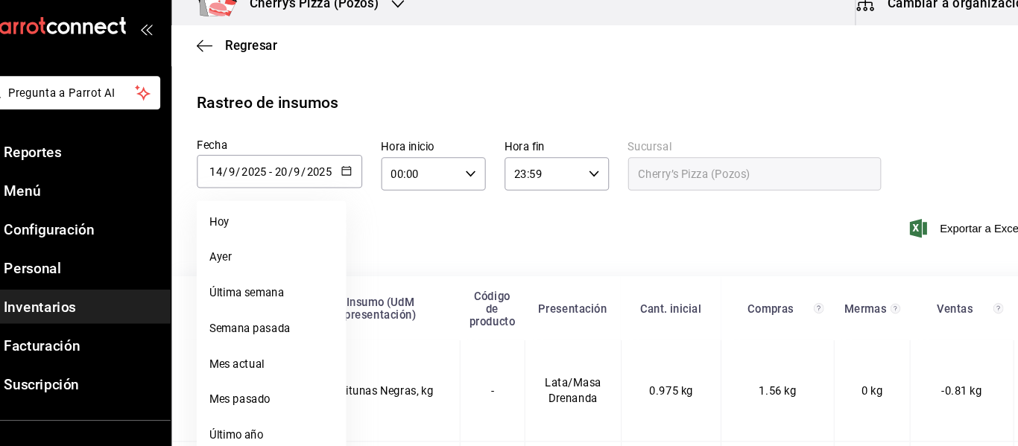
click at [356, 177] on icon "button" at bounding box center [358, 179] width 10 height 10
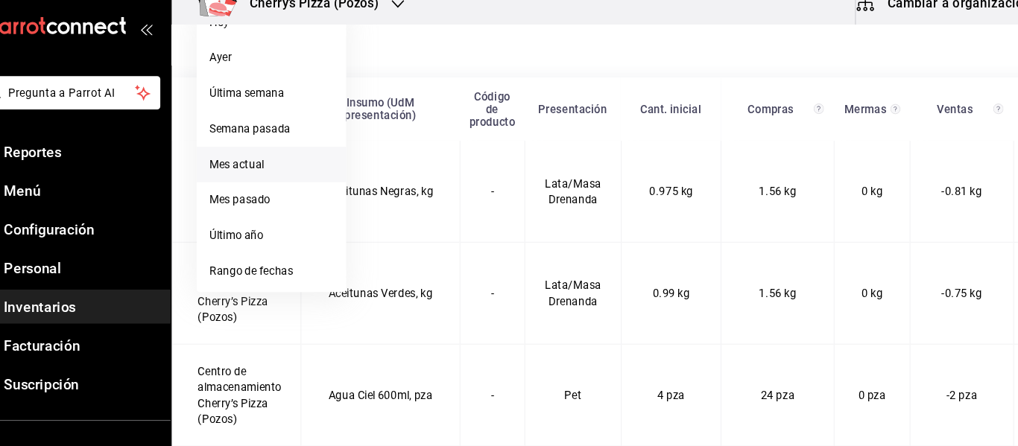
scroll to position [189, 0]
click at [332, 279] on li "Rango de fechas" at bounding box center [288, 273] width 141 height 34
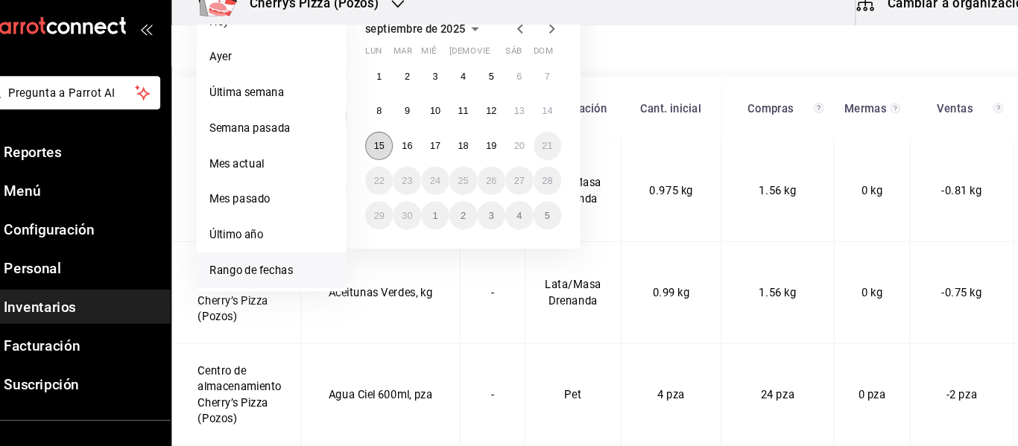
click at [392, 157] on abbr "15" at bounding box center [389, 156] width 10 height 10
click at [524, 160] on abbr "20" at bounding box center [521, 156] width 10 height 10
type input "2025-09-15"
type input "15"
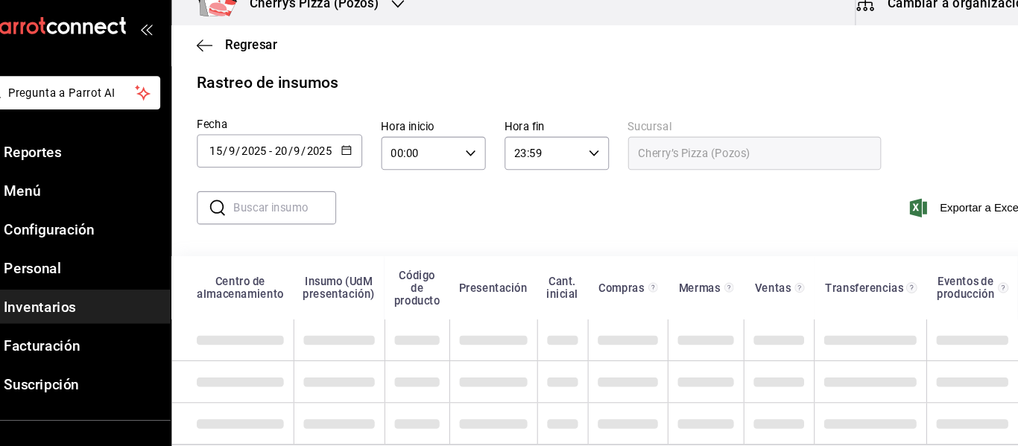
scroll to position [33, 0]
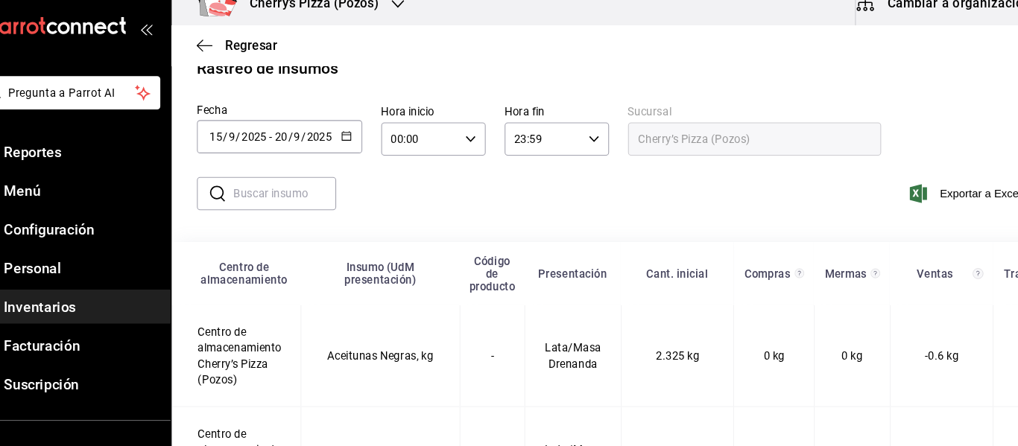
click at [282, 205] on input "text" at bounding box center [300, 201] width 97 height 30
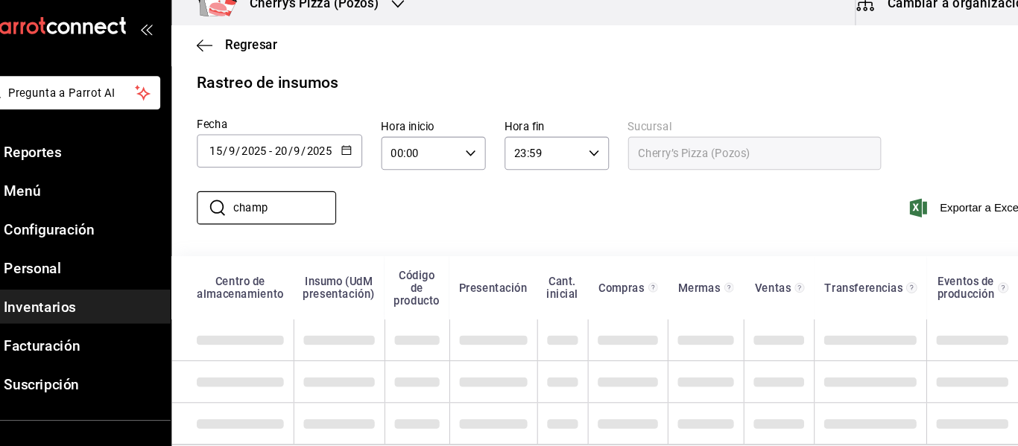
scroll to position [10, 0]
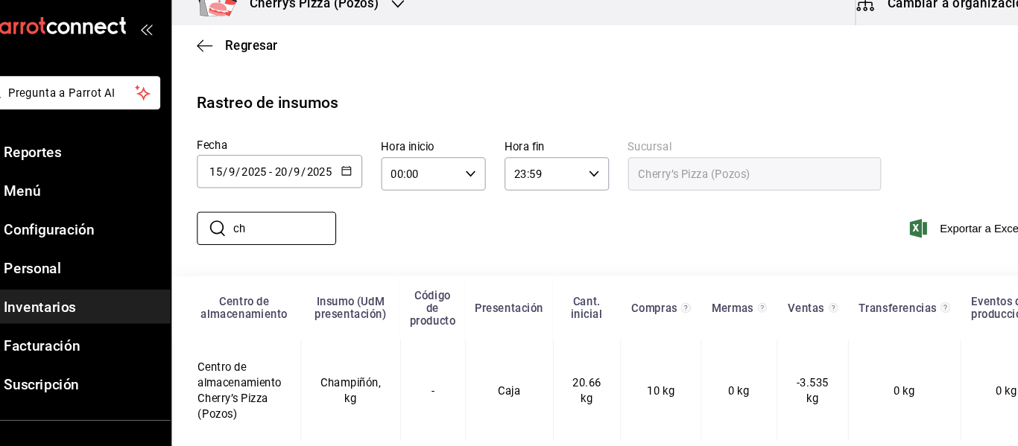
type input "c"
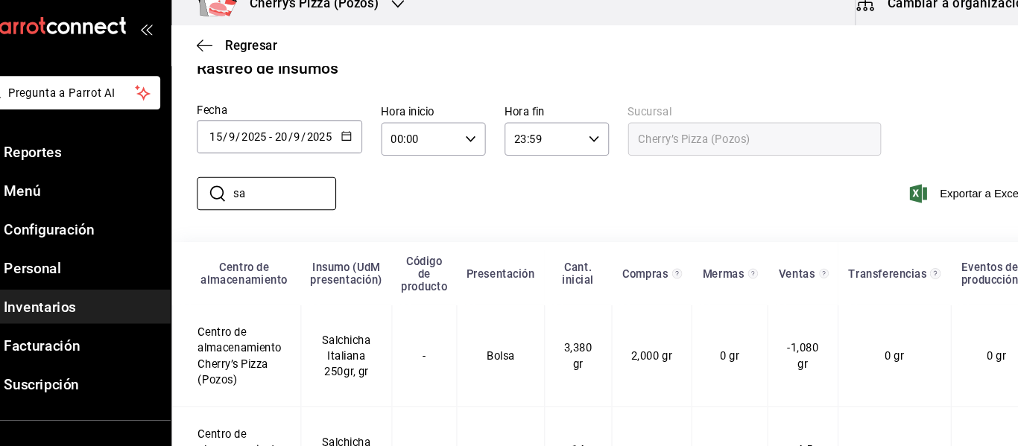
type input "s"
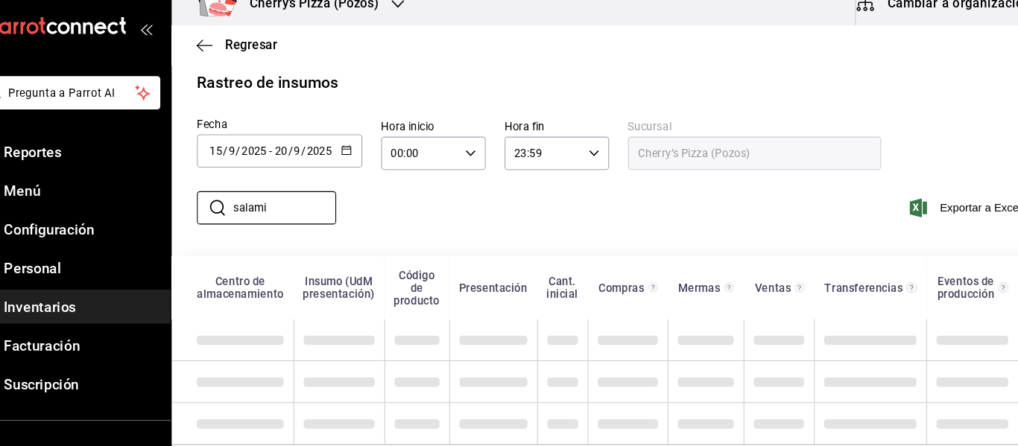
scroll to position [10, 0]
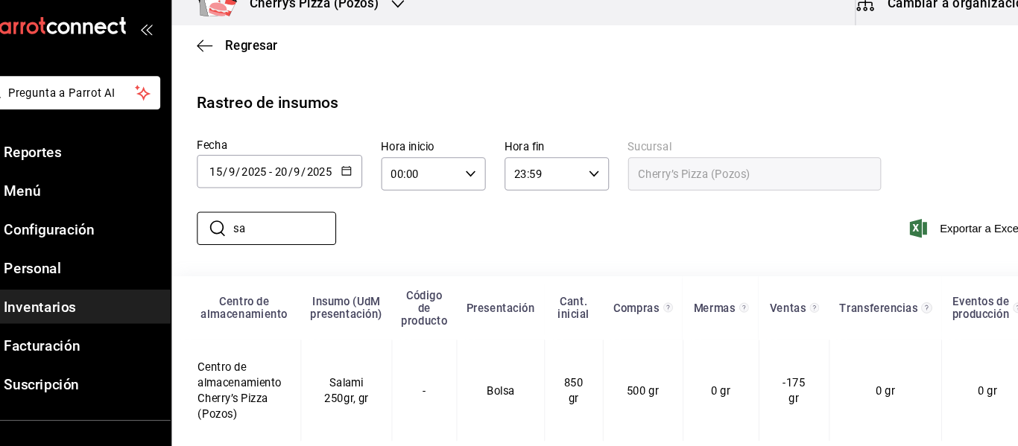
type input "s"
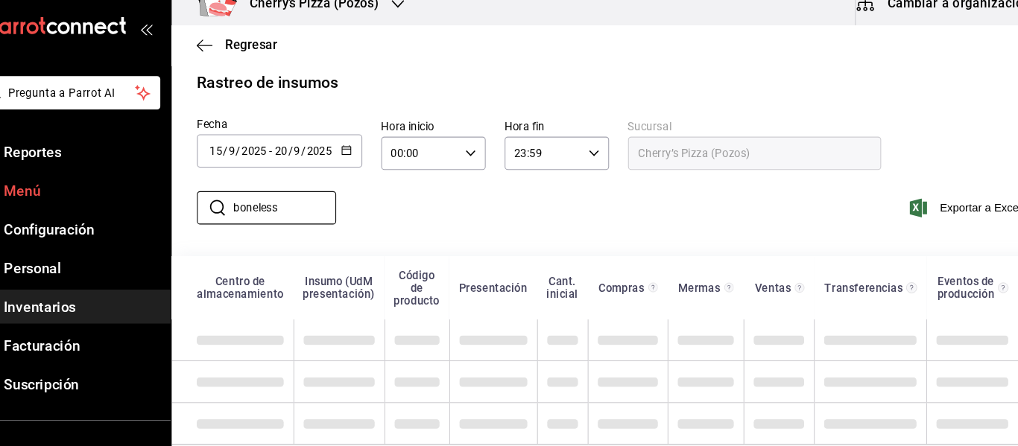
type input "boneless"
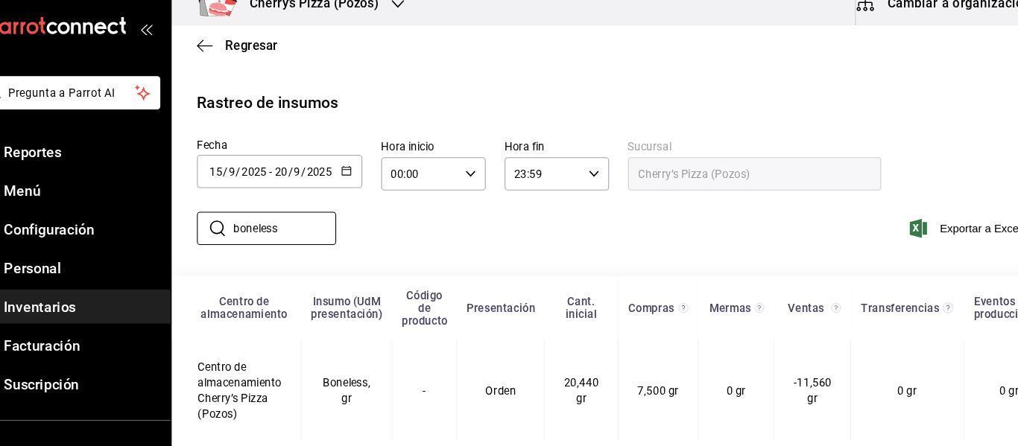
scroll to position [10, 0]
